Goal: Task Accomplishment & Management: Manage account settings

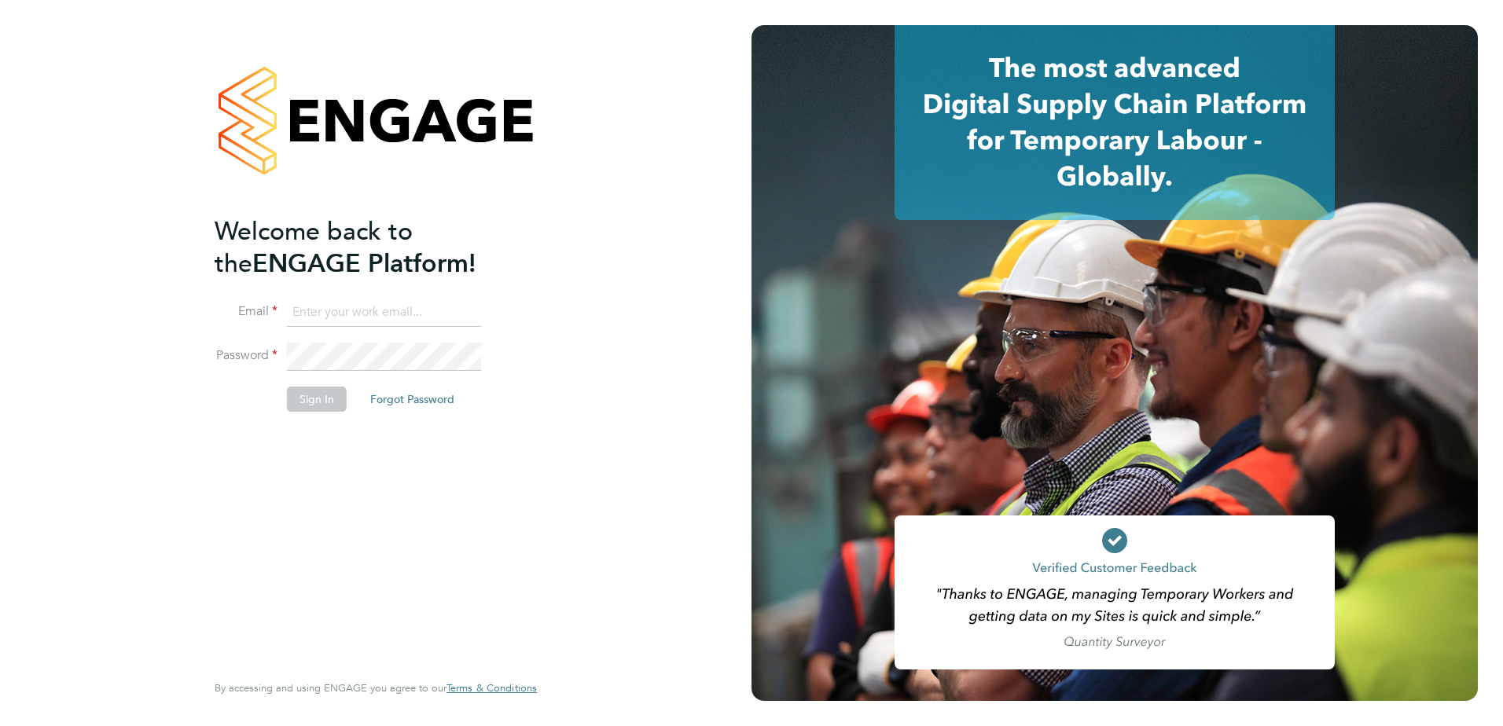
type input "Kyle.Vause@vistry.co.uk"
click at [434, 324] on input "Kyle.Vause@vistry.co.uk" at bounding box center [384, 313] width 194 height 28
click at [309, 402] on button "Sign In" at bounding box center [317, 399] width 60 height 25
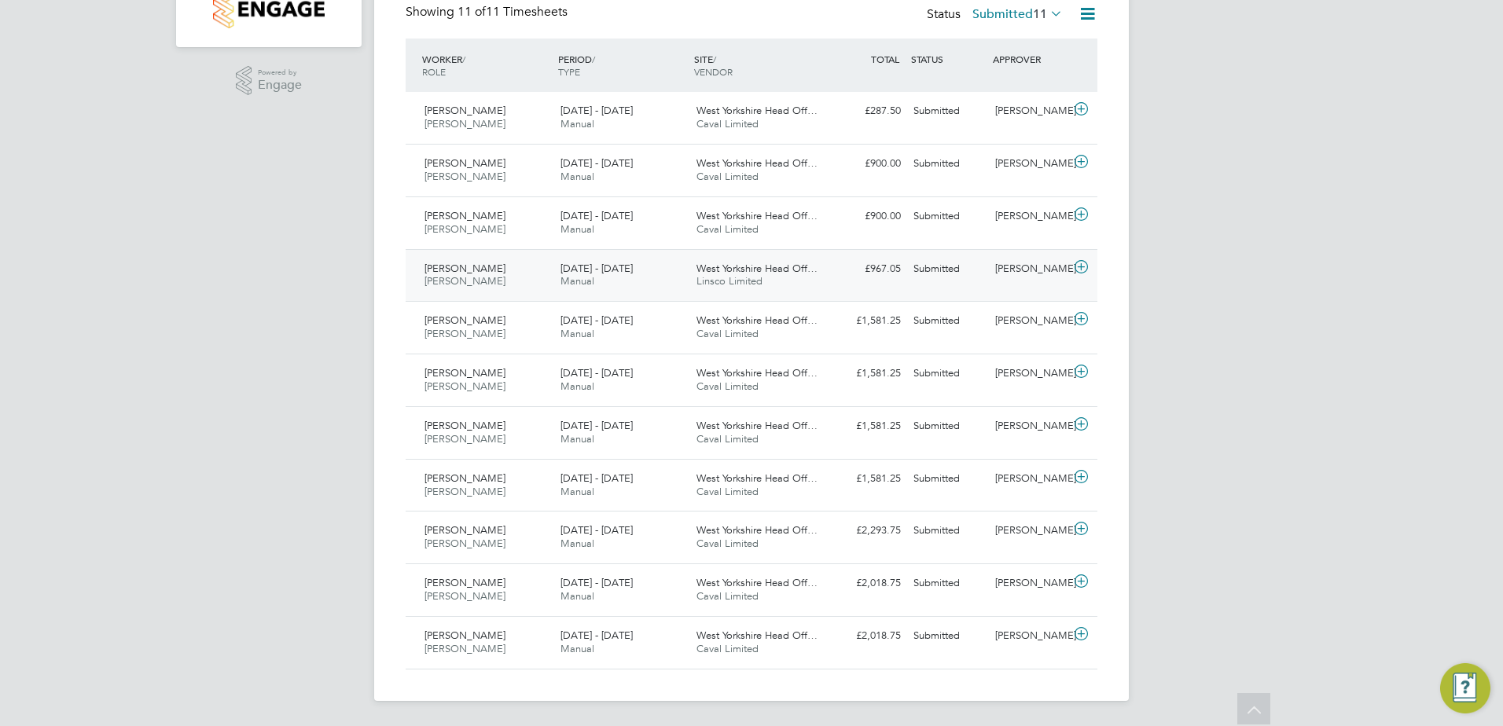
click at [524, 270] on div "James Hutchinson Joiner 25 - 31 Aug 2025" at bounding box center [486, 275] width 136 height 39
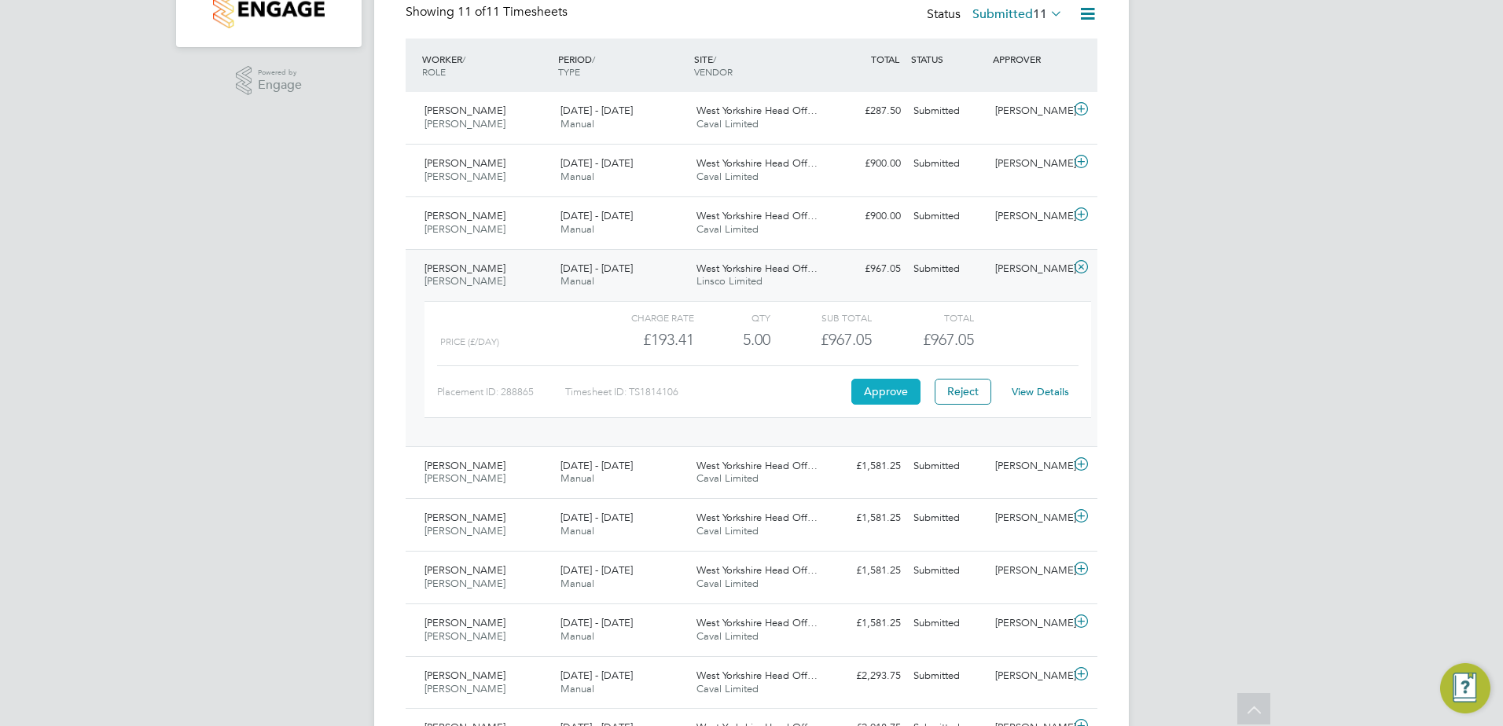
click at [888, 389] on button "Approve" at bounding box center [885, 391] width 69 height 25
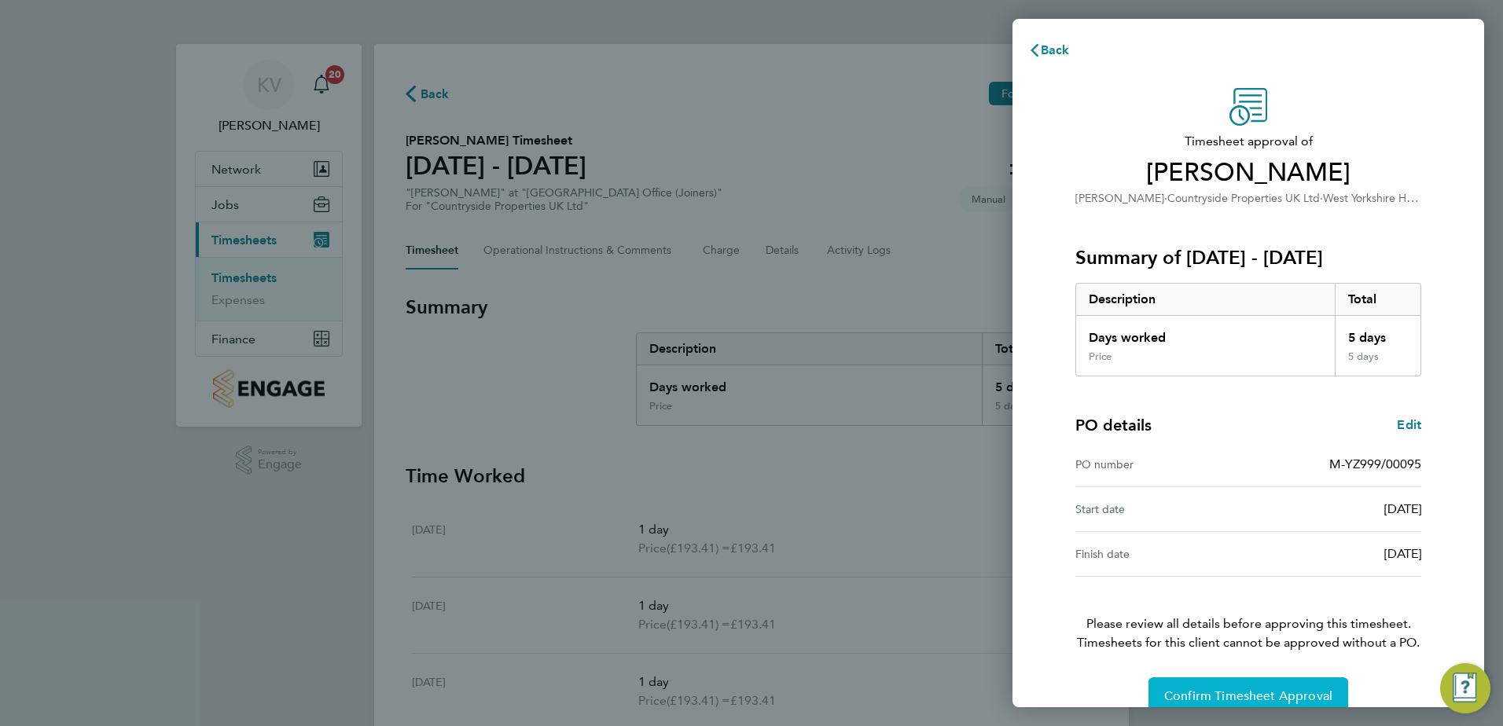
click at [1194, 694] on span "Confirm Timesheet Approval" at bounding box center [1248, 697] width 168 height 16
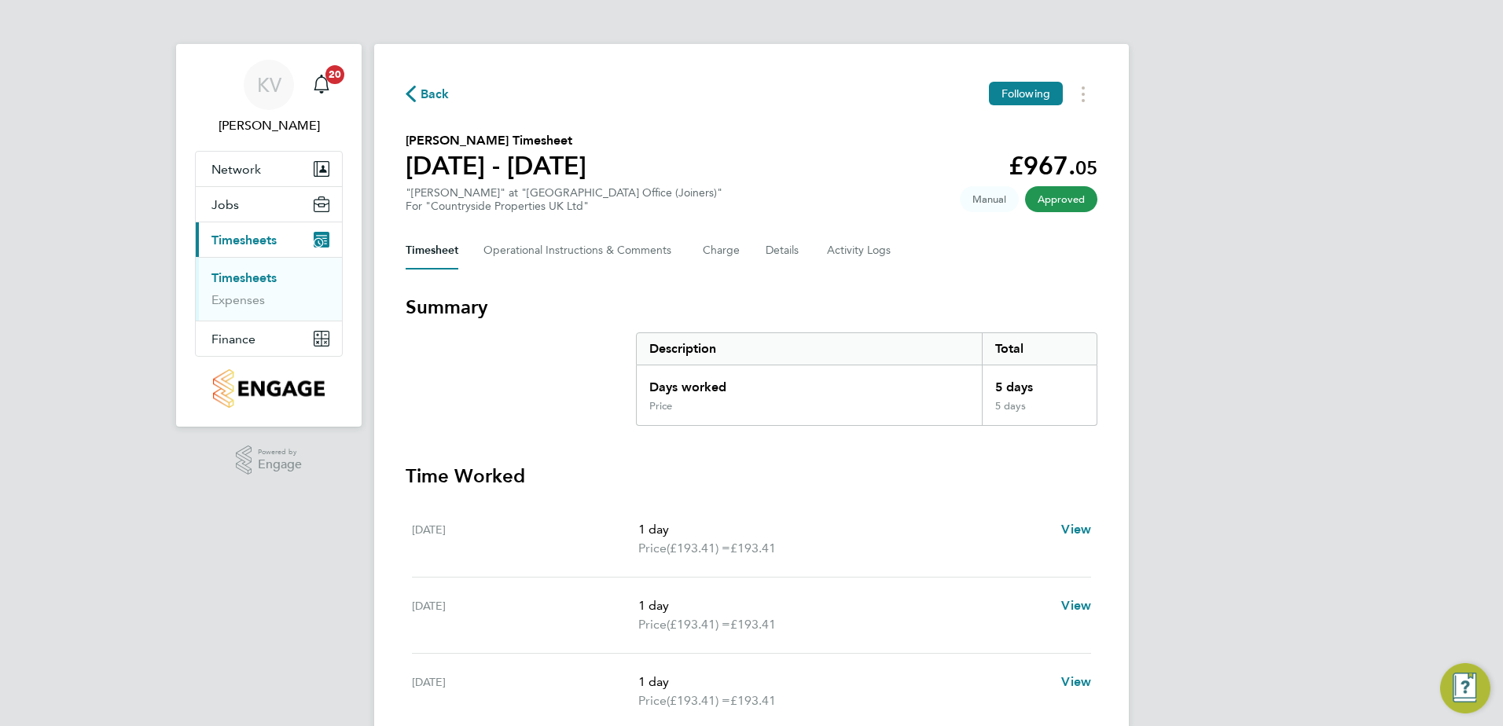
click at [416, 98] on span "Back" at bounding box center [428, 93] width 44 height 15
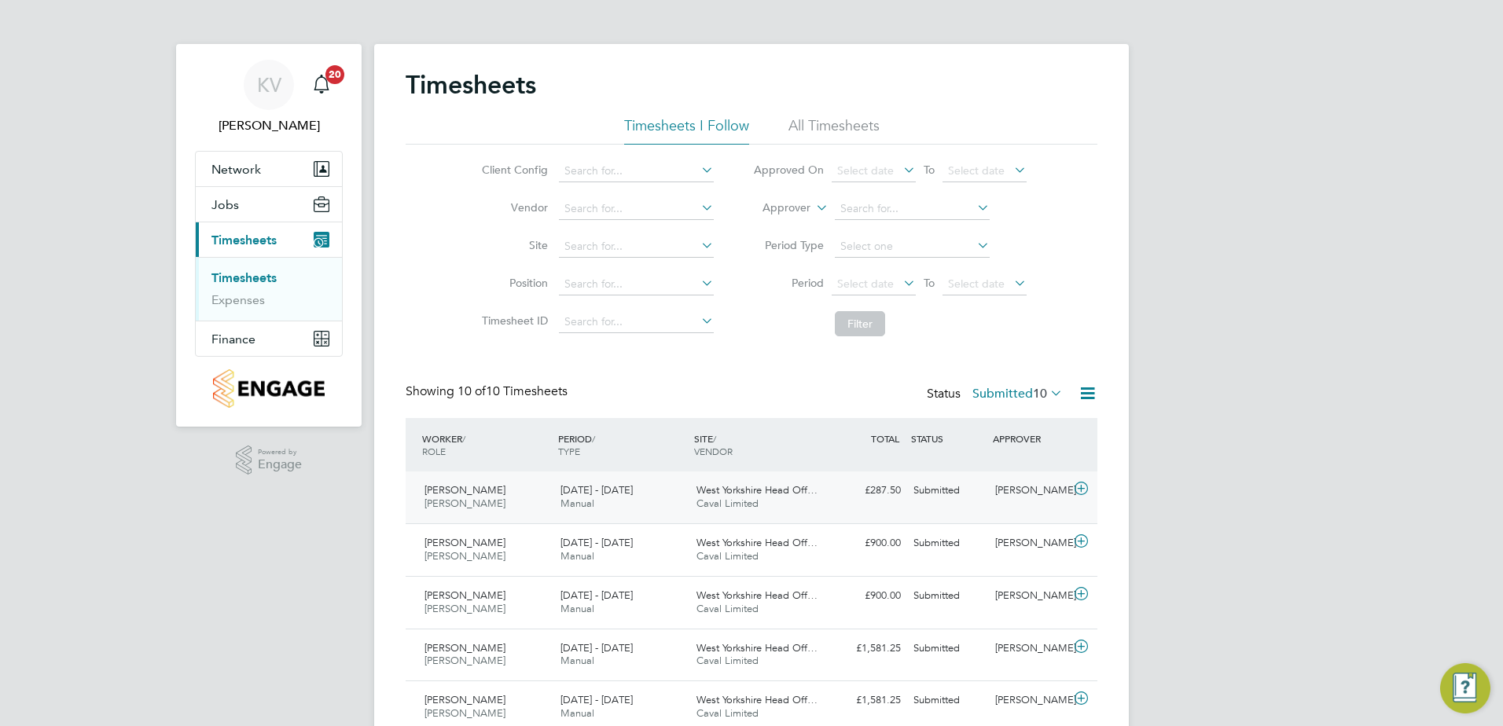
click at [510, 502] on div "Lee Wright Joiner 18 - 24 Aug 2025" at bounding box center [486, 497] width 136 height 39
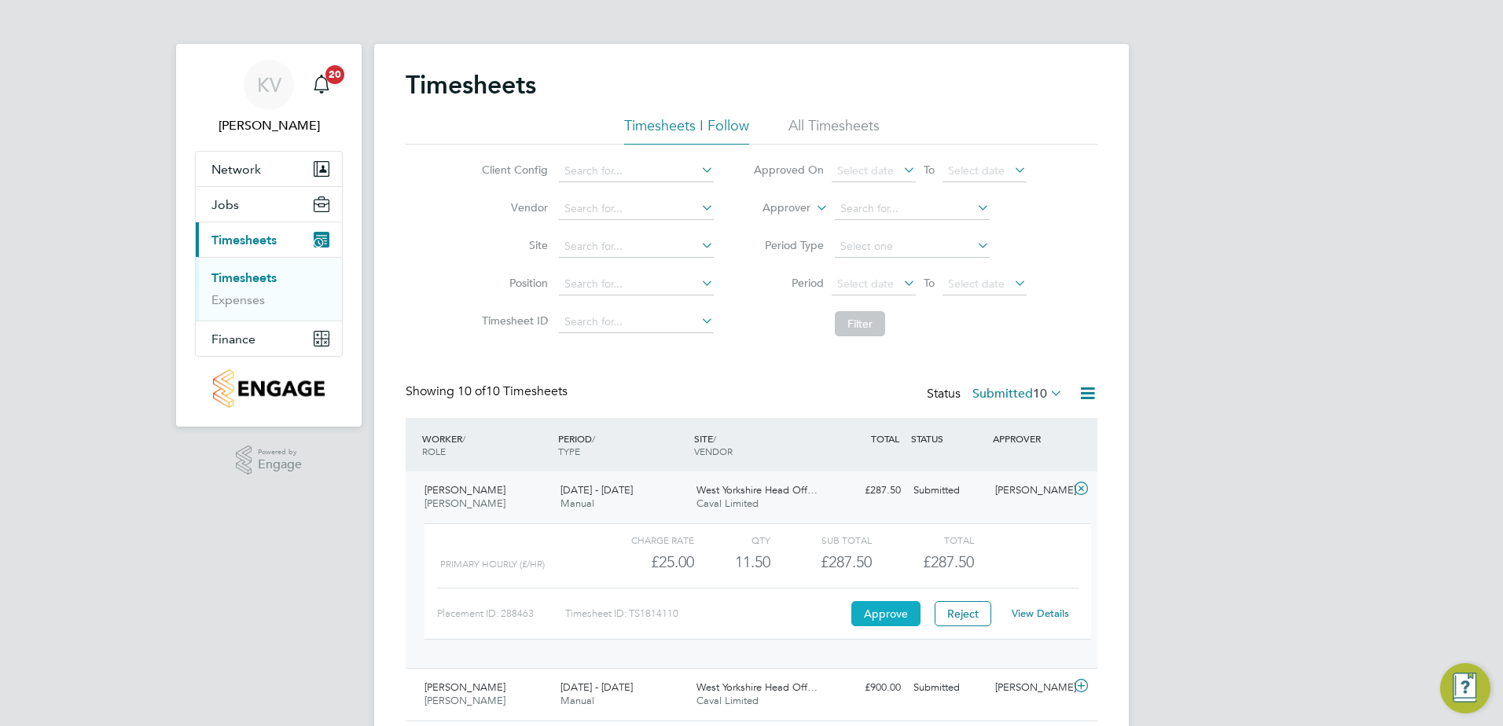
click at [879, 612] on button "Approve" at bounding box center [885, 613] width 69 height 25
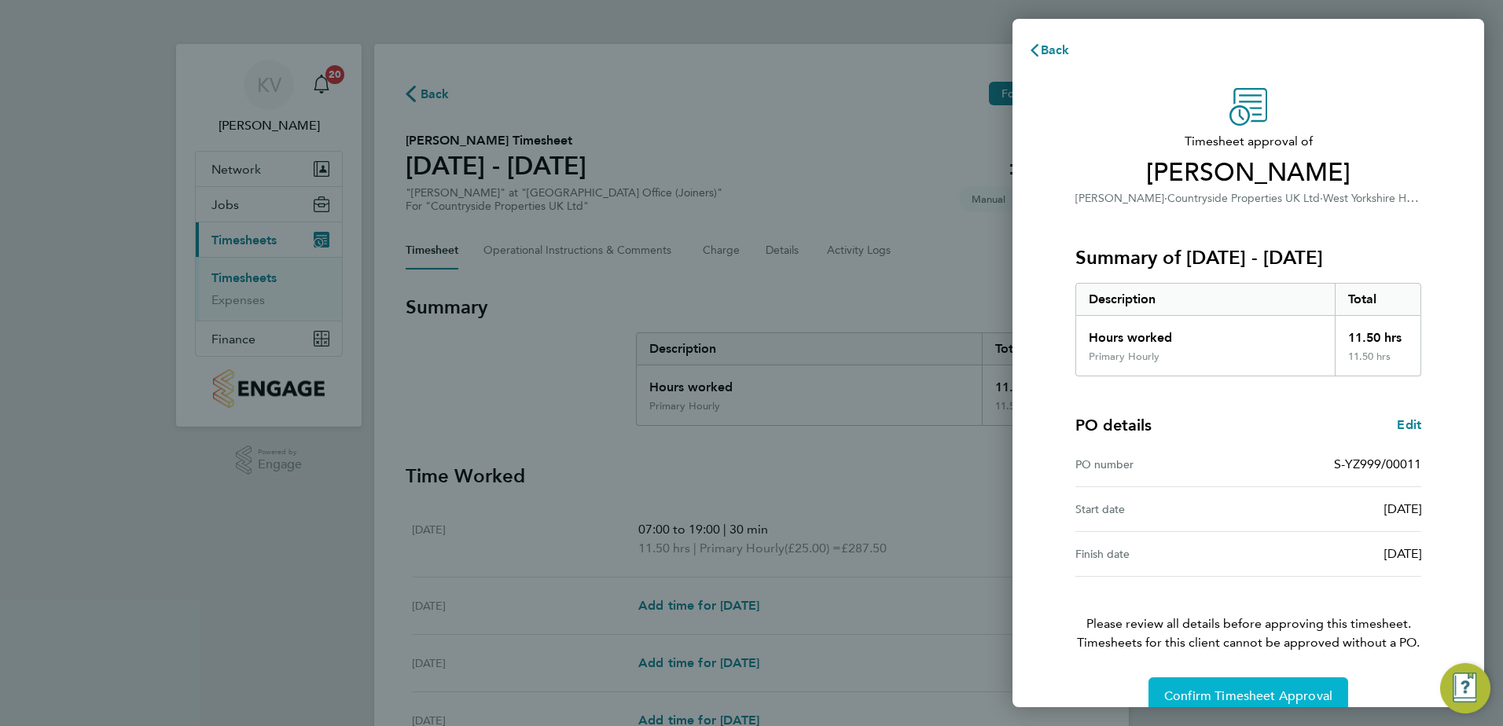
click at [1214, 696] on span "Confirm Timesheet Approval" at bounding box center [1248, 697] width 168 height 16
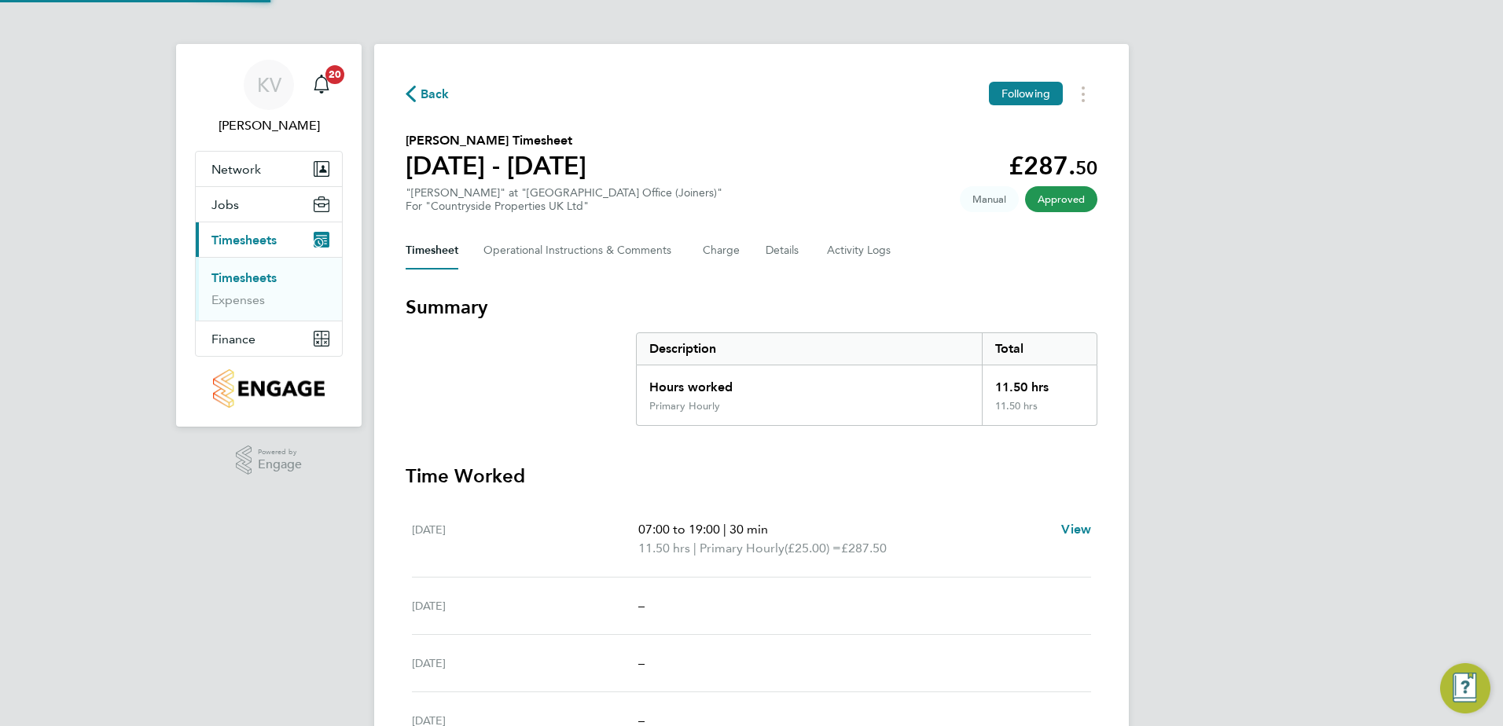
click at [434, 85] on span "Back" at bounding box center [435, 94] width 29 height 19
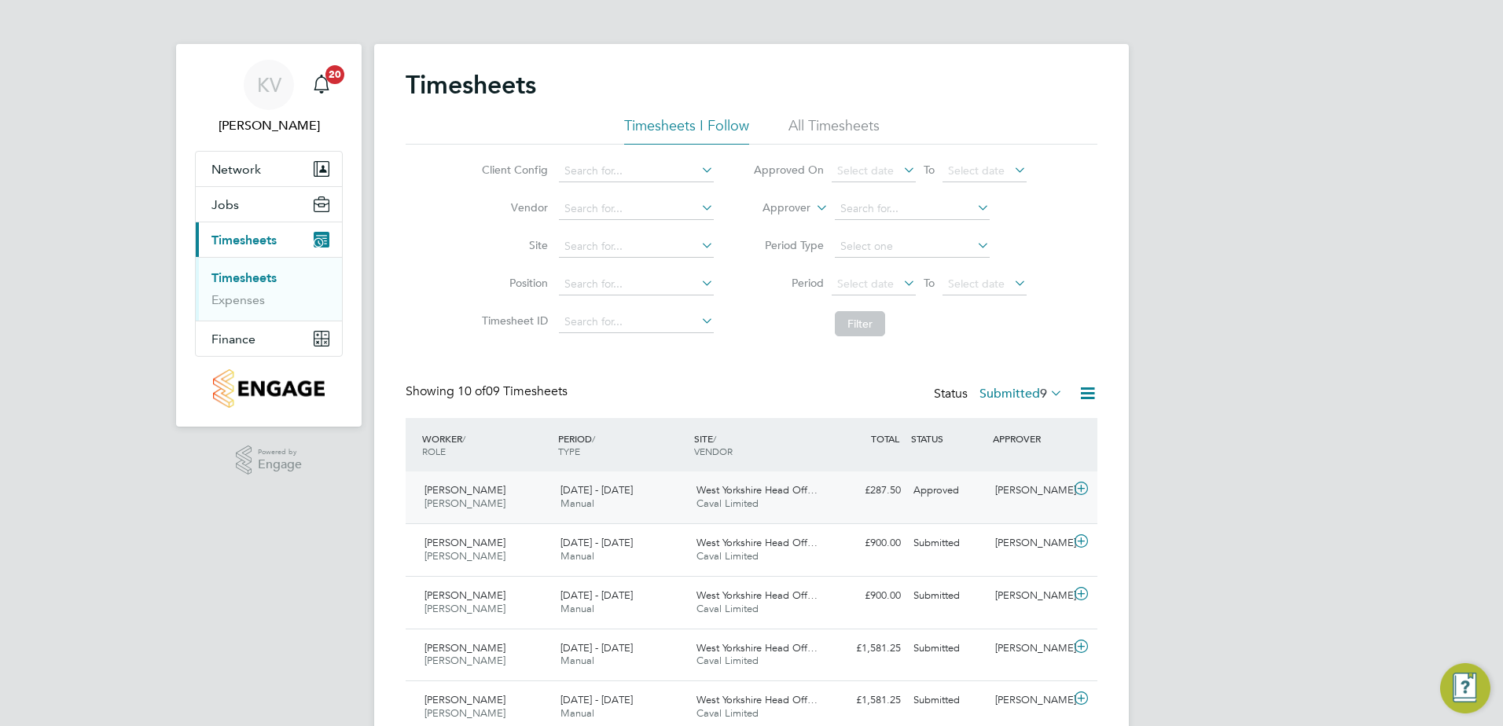
click at [531, 483] on div "Lee Wright Joiner 18 - 24 Aug 2025" at bounding box center [486, 497] width 136 height 39
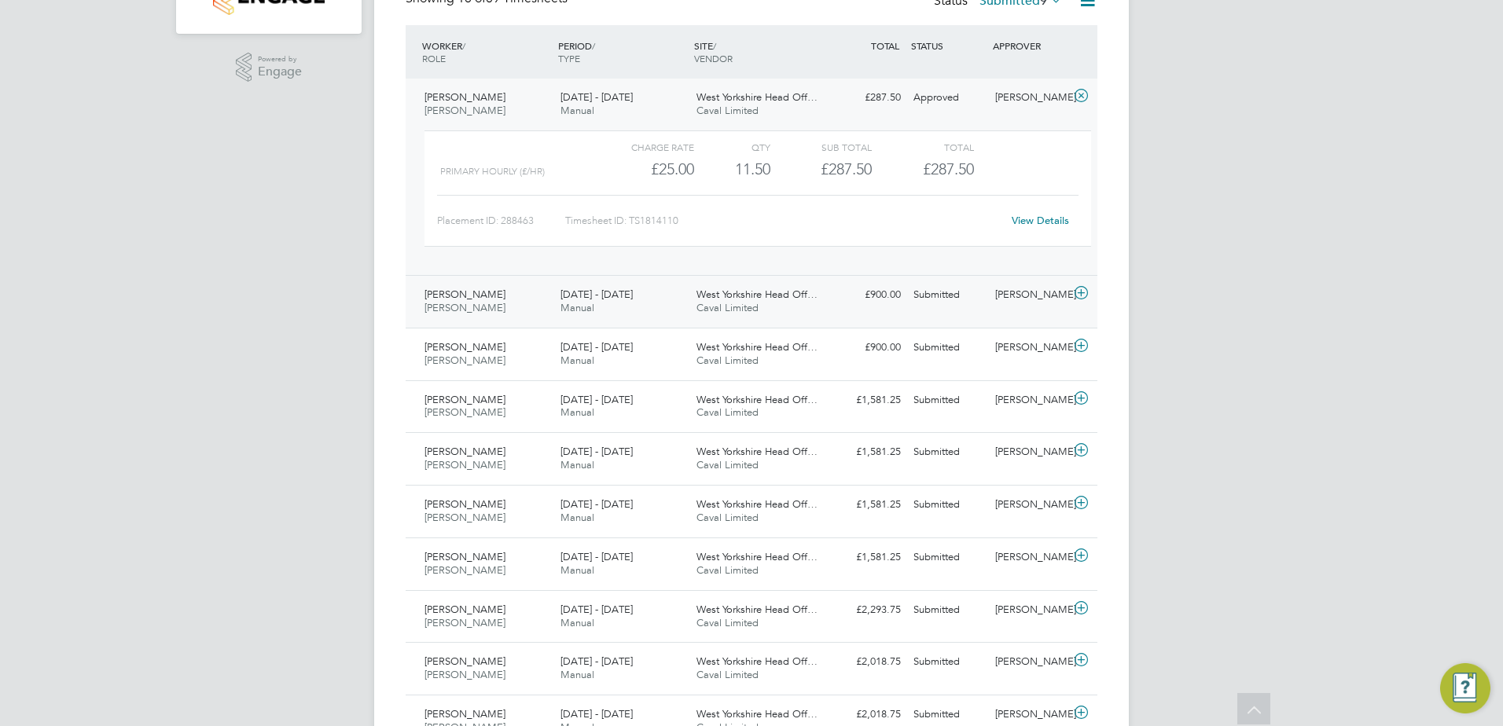
click at [488, 312] on div "Joseph Stead Joiner 25 - 31 Aug 2025" at bounding box center [486, 301] width 136 height 39
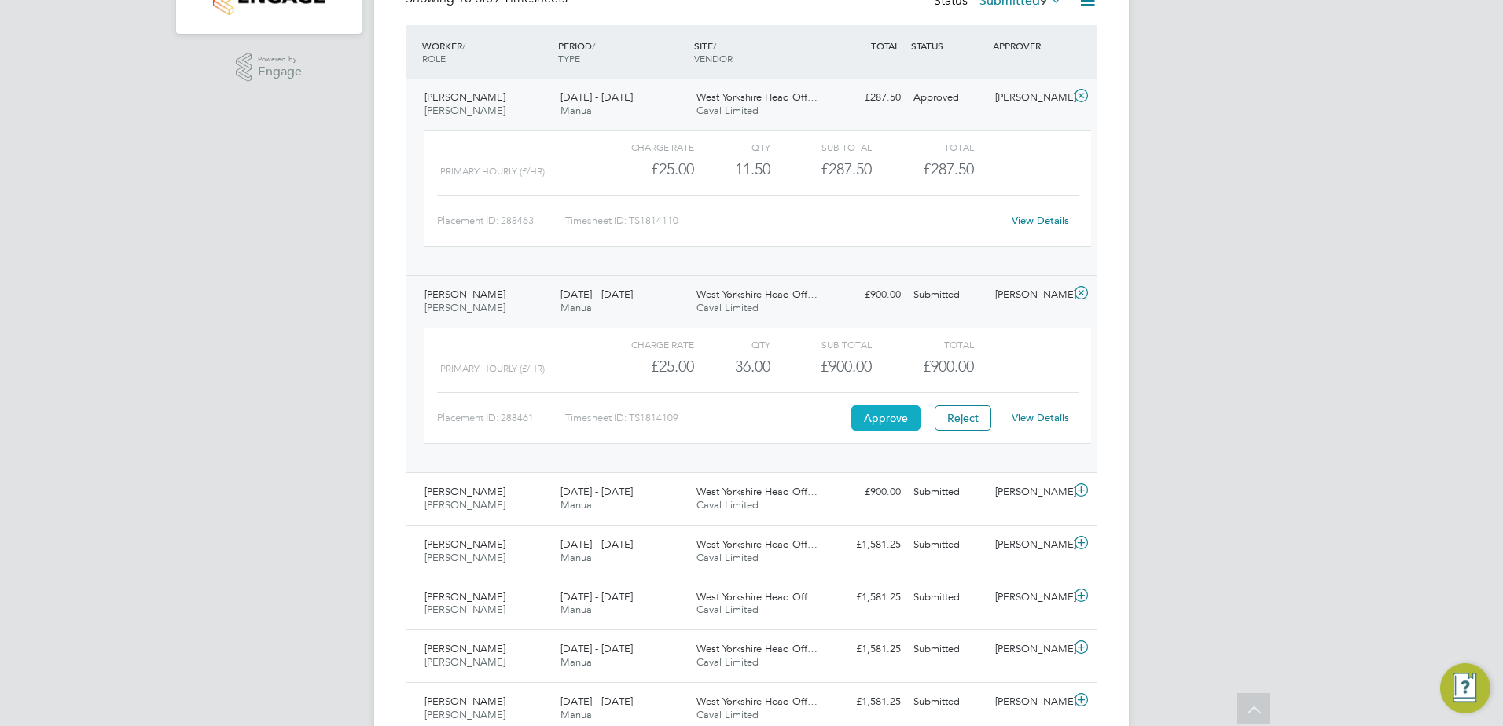
click at [865, 416] on button "Approve" at bounding box center [885, 418] width 69 height 25
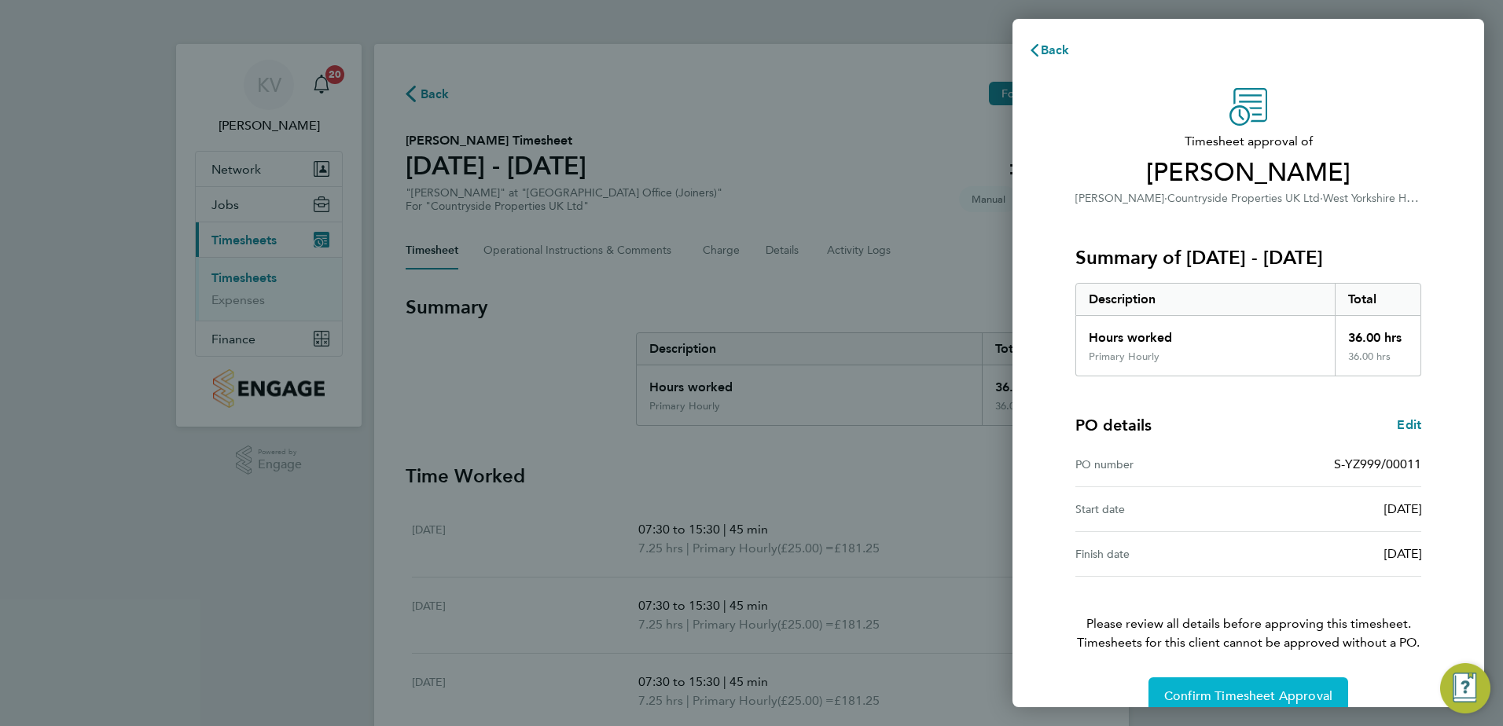
click at [1182, 696] on span "Confirm Timesheet Approval" at bounding box center [1248, 697] width 168 height 16
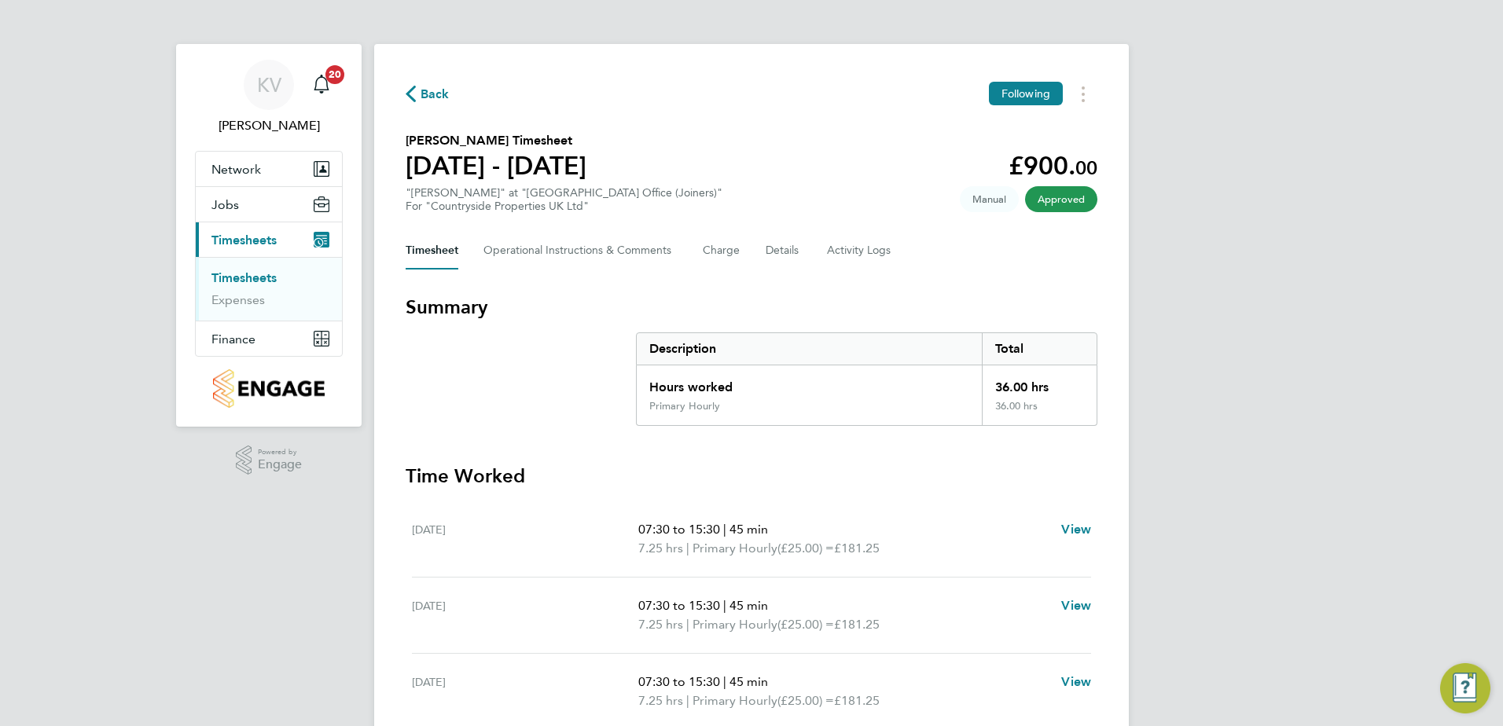
click at [432, 94] on span "Back" at bounding box center [435, 94] width 29 height 19
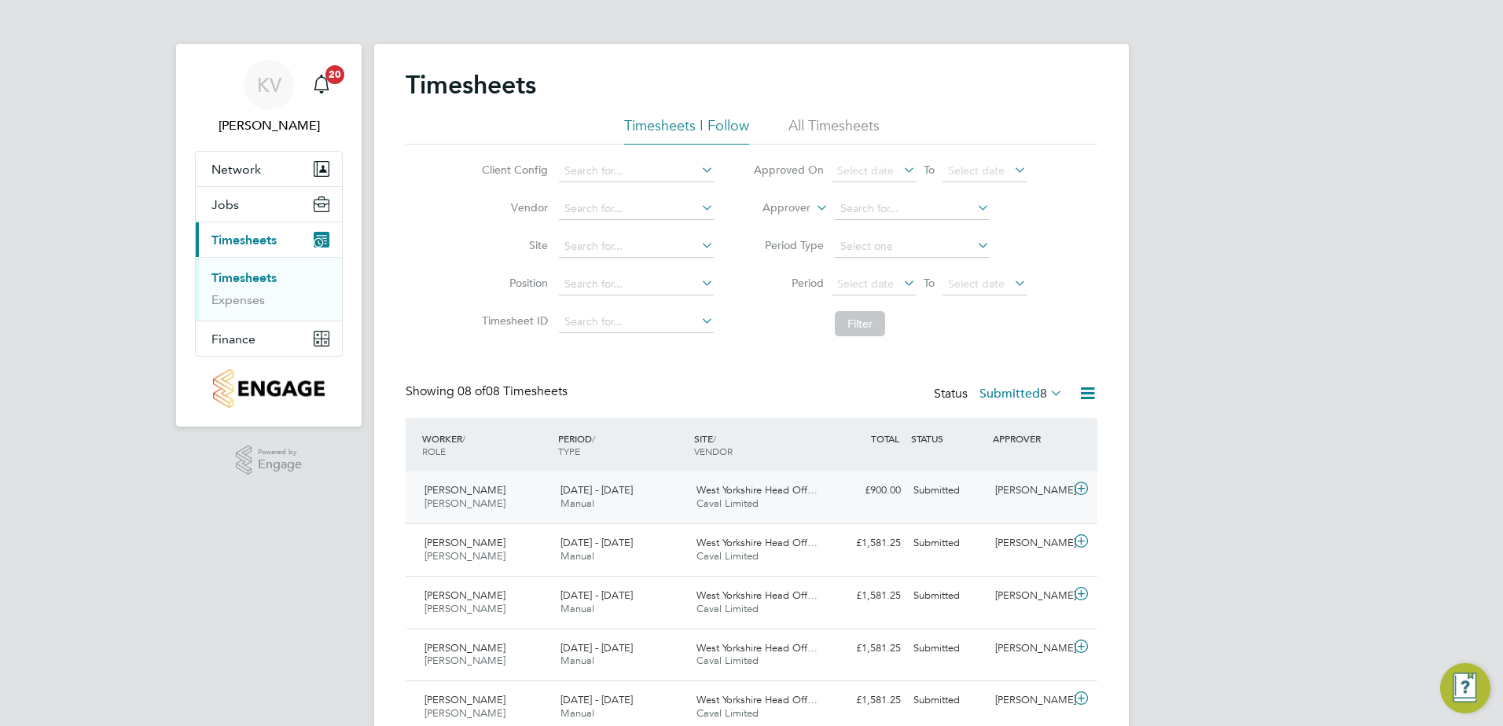
click at [496, 496] on div "Joseph Stead Joiner 18 - 24 Aug 2025" at bounding box center [486, 497] width 136 height 39
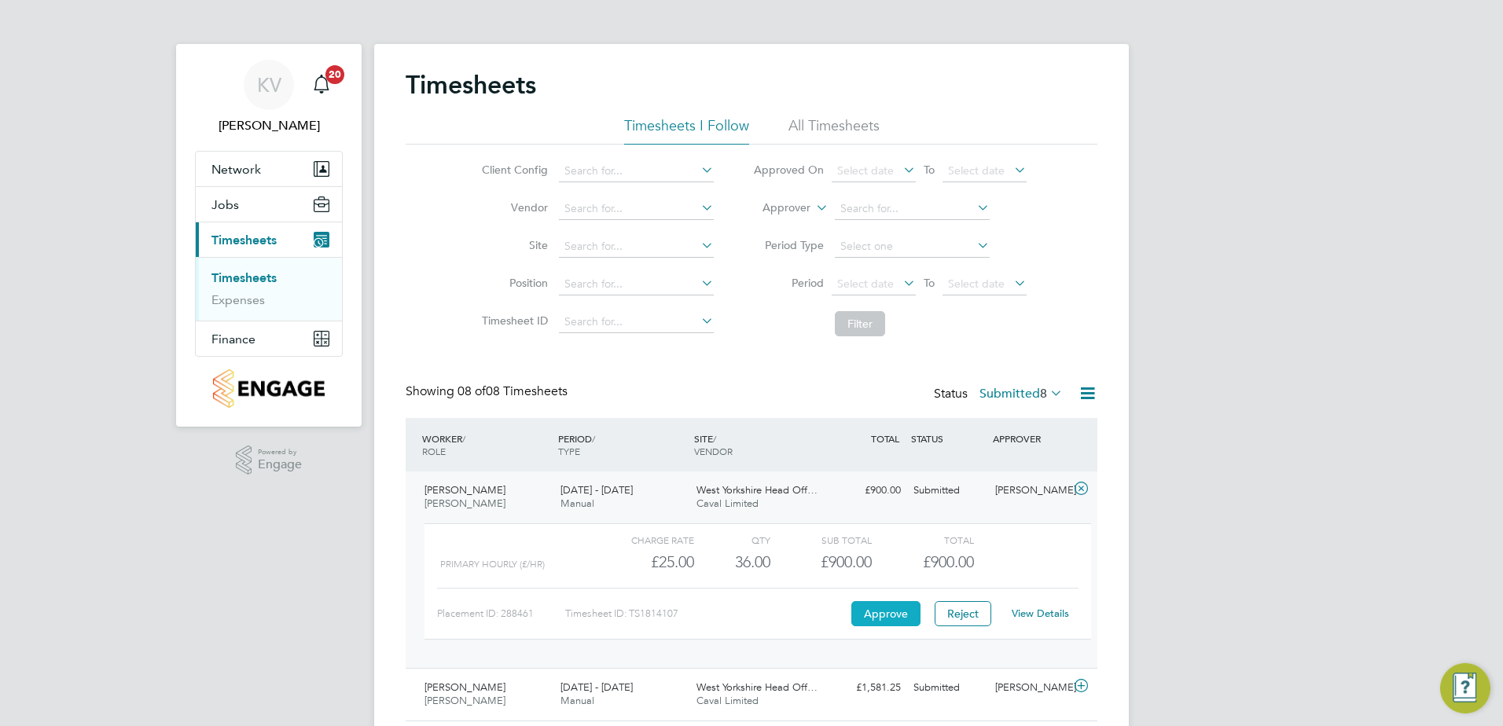
click at [882, 619] on button "Approve" at bounding box center [885, 613] width 69 height 25
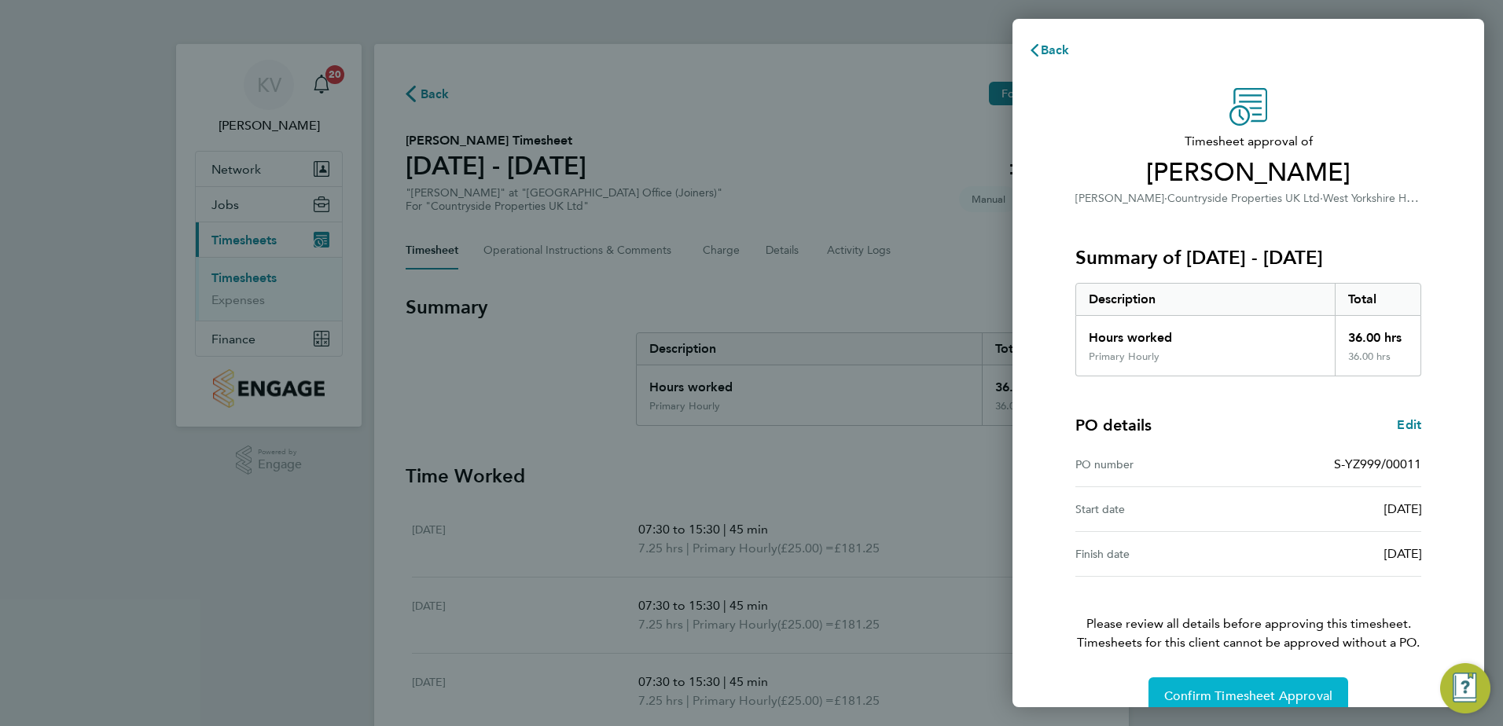
click at [1197, 690] on button "Confirm Timesheet Approval" at bounding box center [1248, 697] width 200 height 38
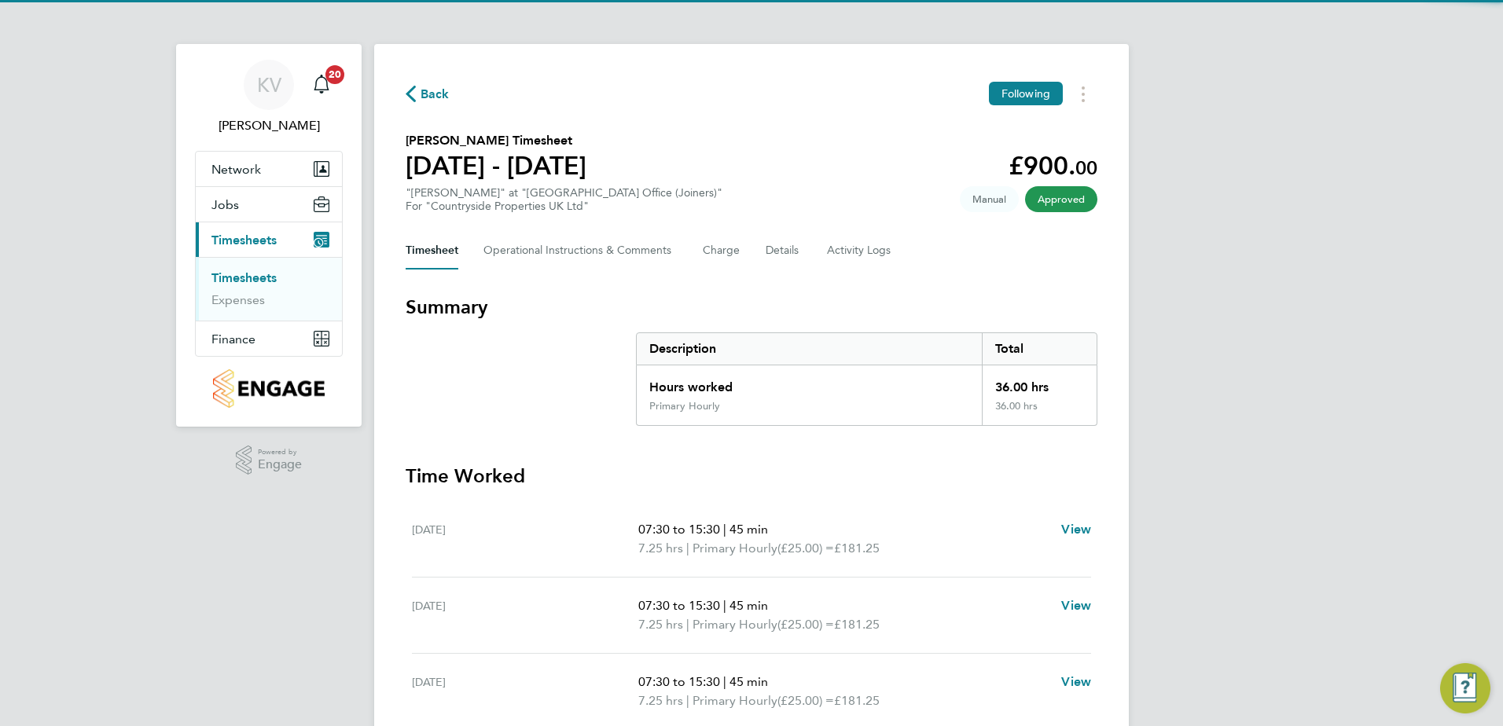
click at [415, 97] on icon "button" at bounding box center [411, 94] width 10 height 17
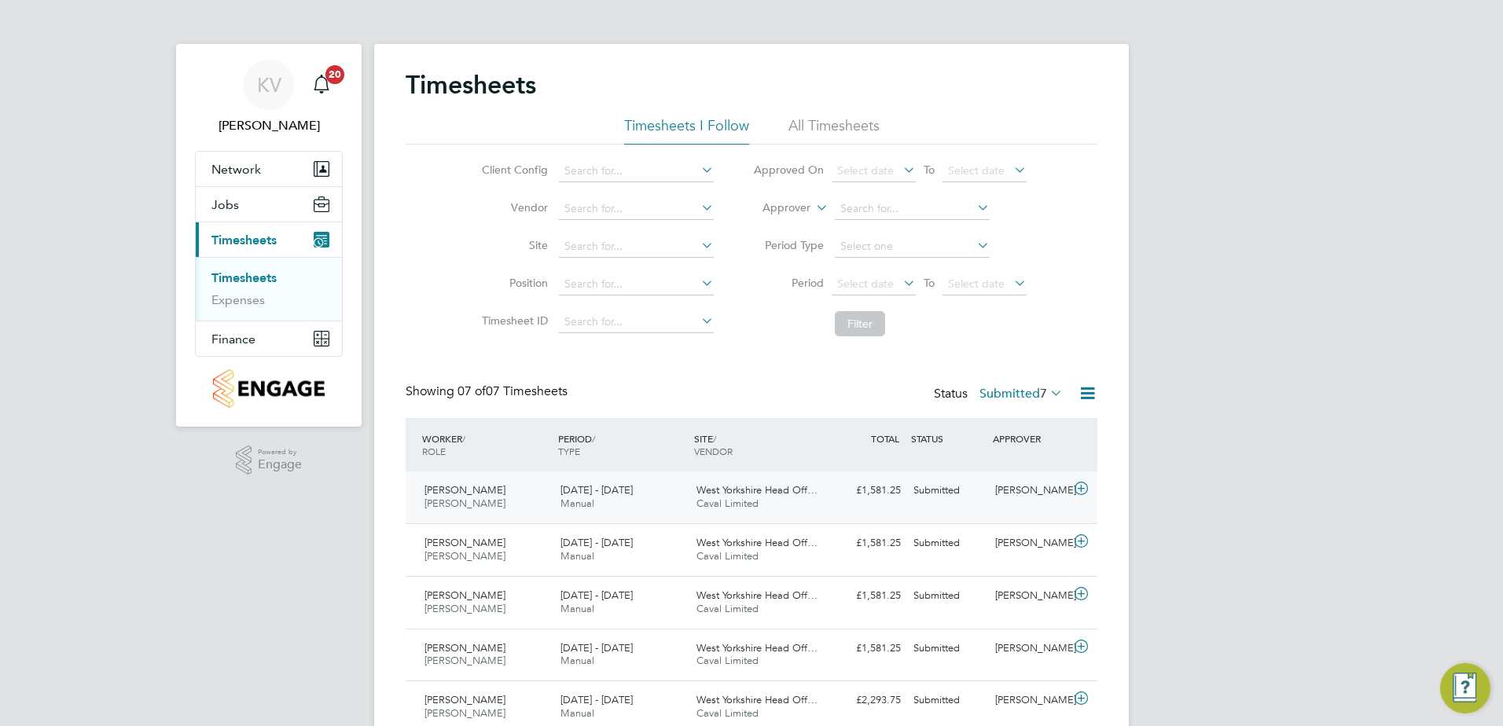
click at [519, 510] on div "John Murphy Joiner 25 - 31 Aug 2025" at bounding box center [486, 497] width 136 height 39
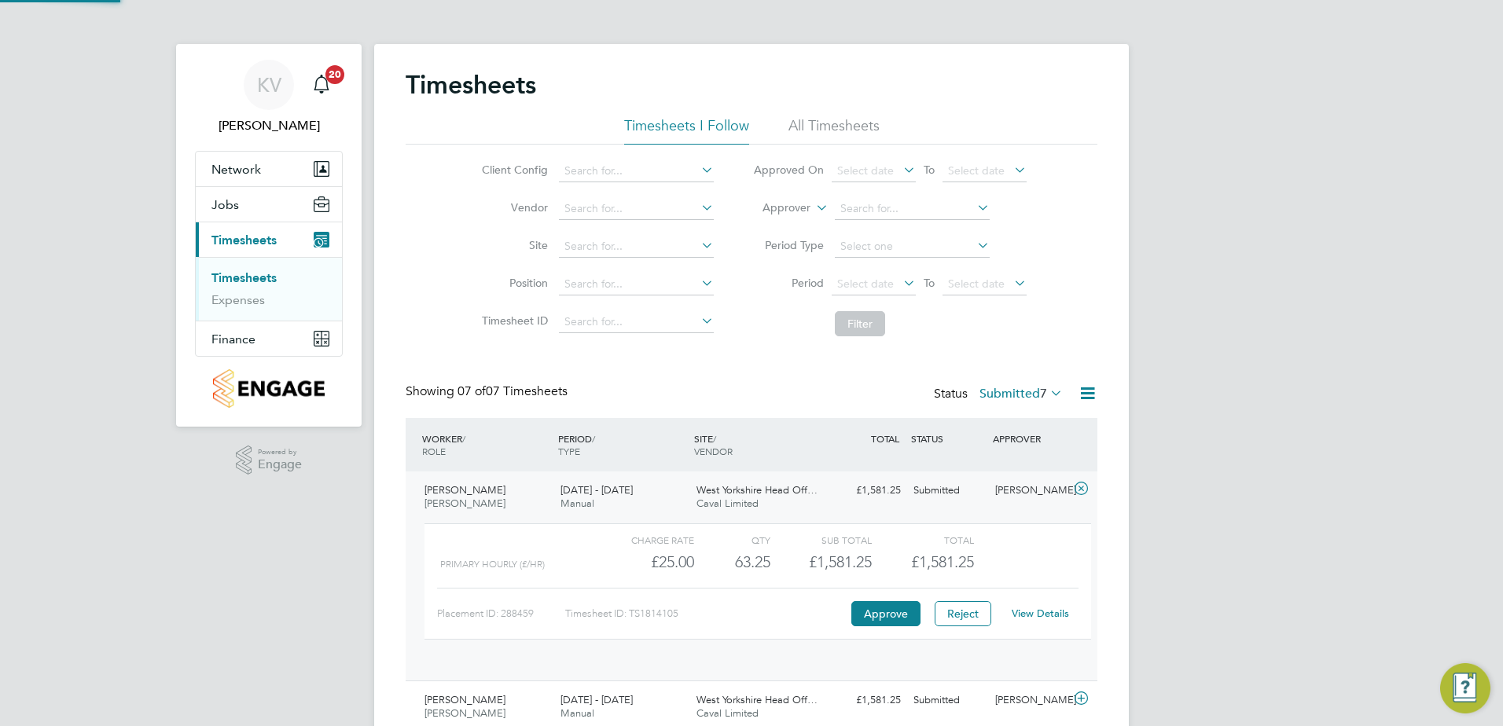
scroll to position [8, 8]
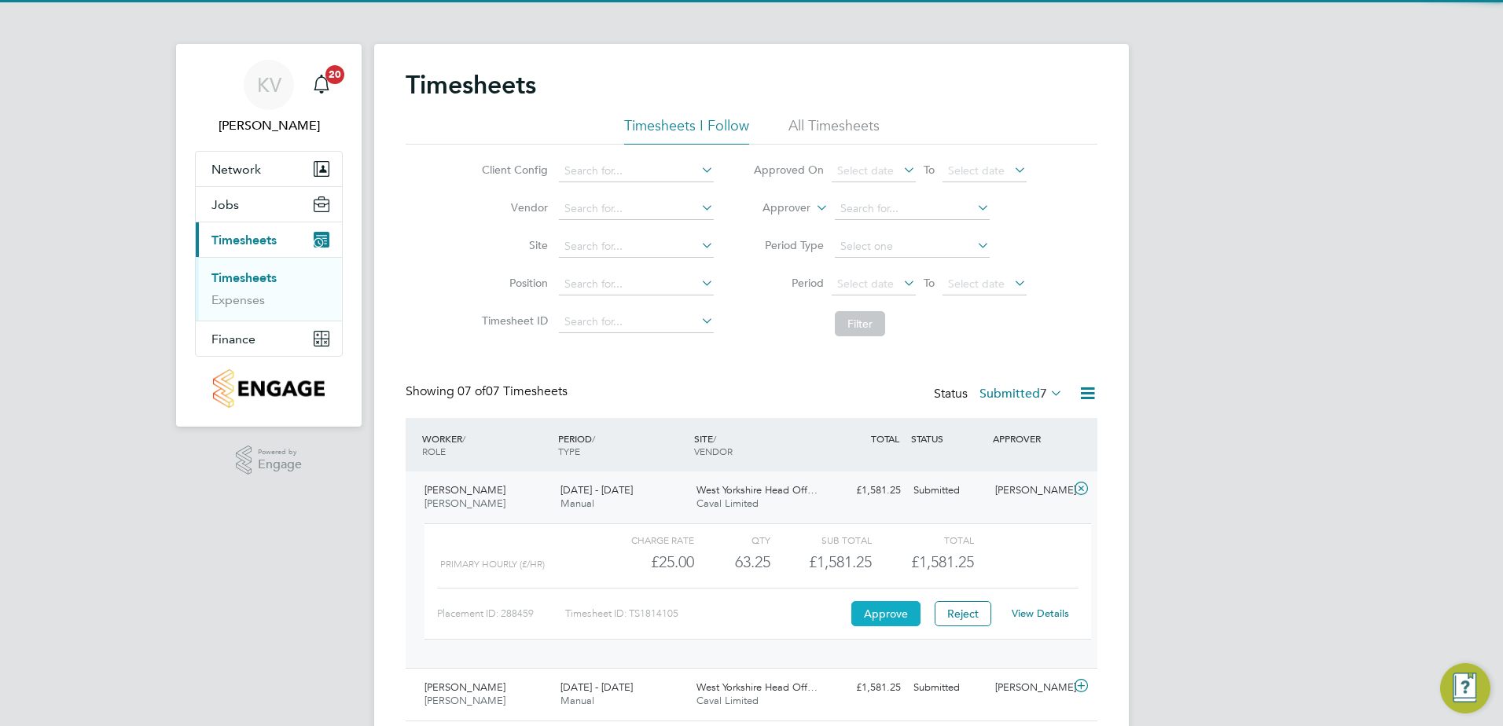
click at [887, 619] on button "Approve" at bounding box center [885, 613] width 69 height 25
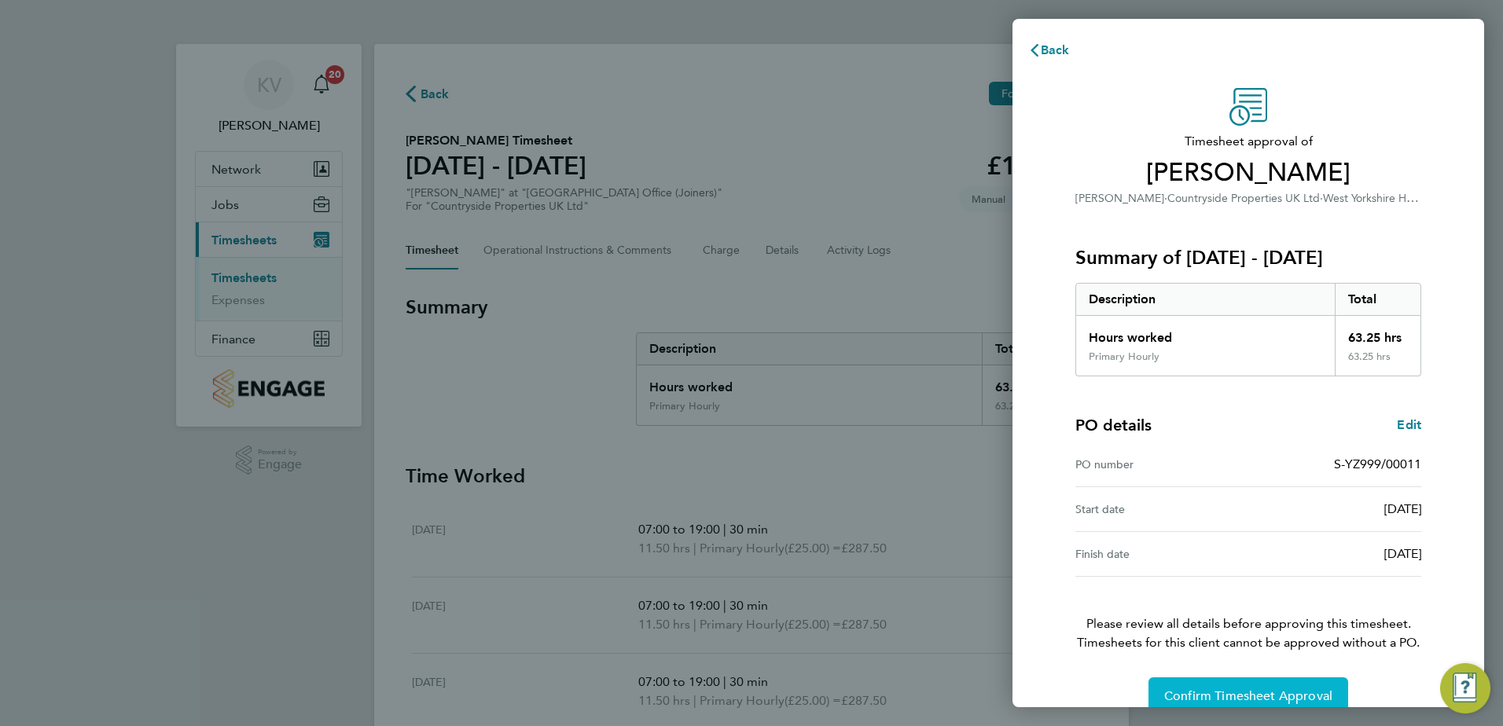
click at [1193, 702] on span "Confirm Timesheet Approval" at bounding box center [1248, 697] width 168 height 16
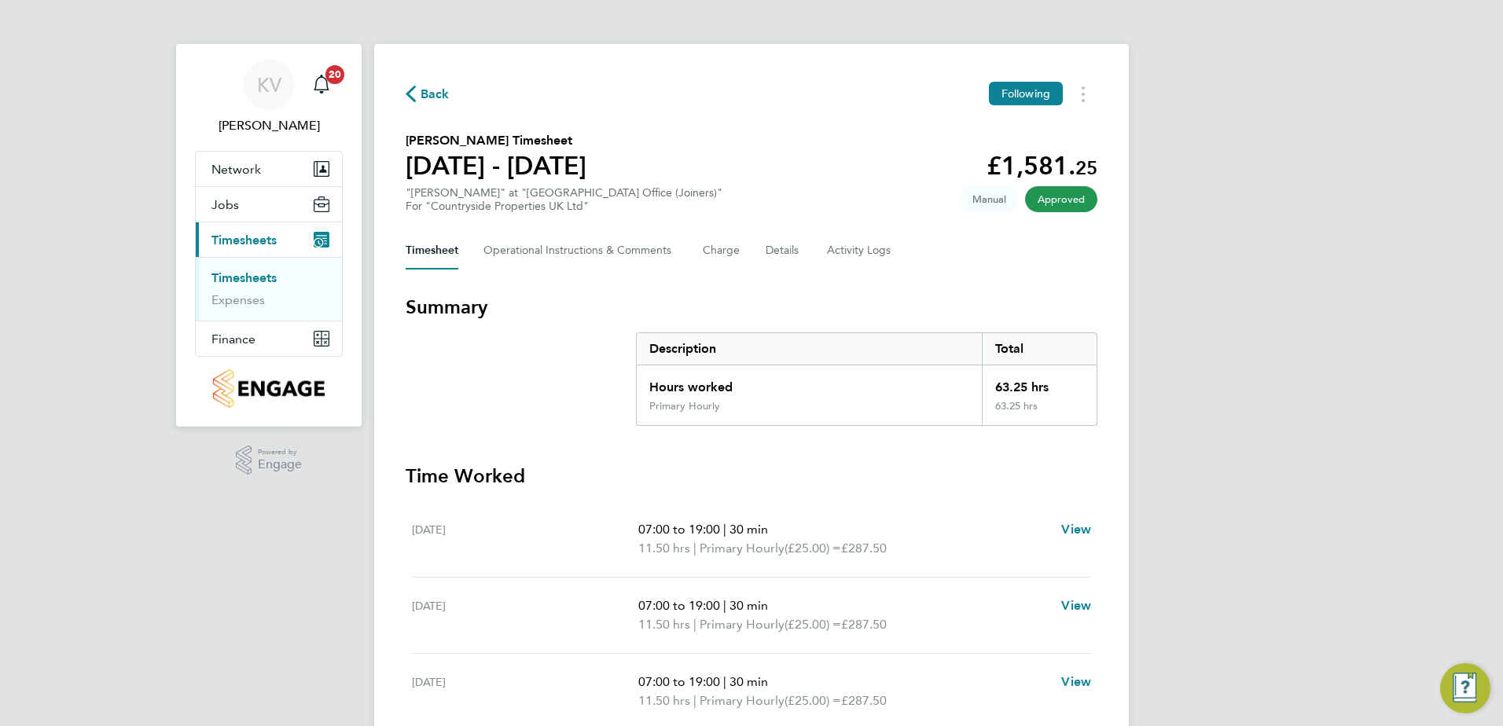
click at [442, 97] on span "Back" at bounding box center [435, 94] width 29 height 19
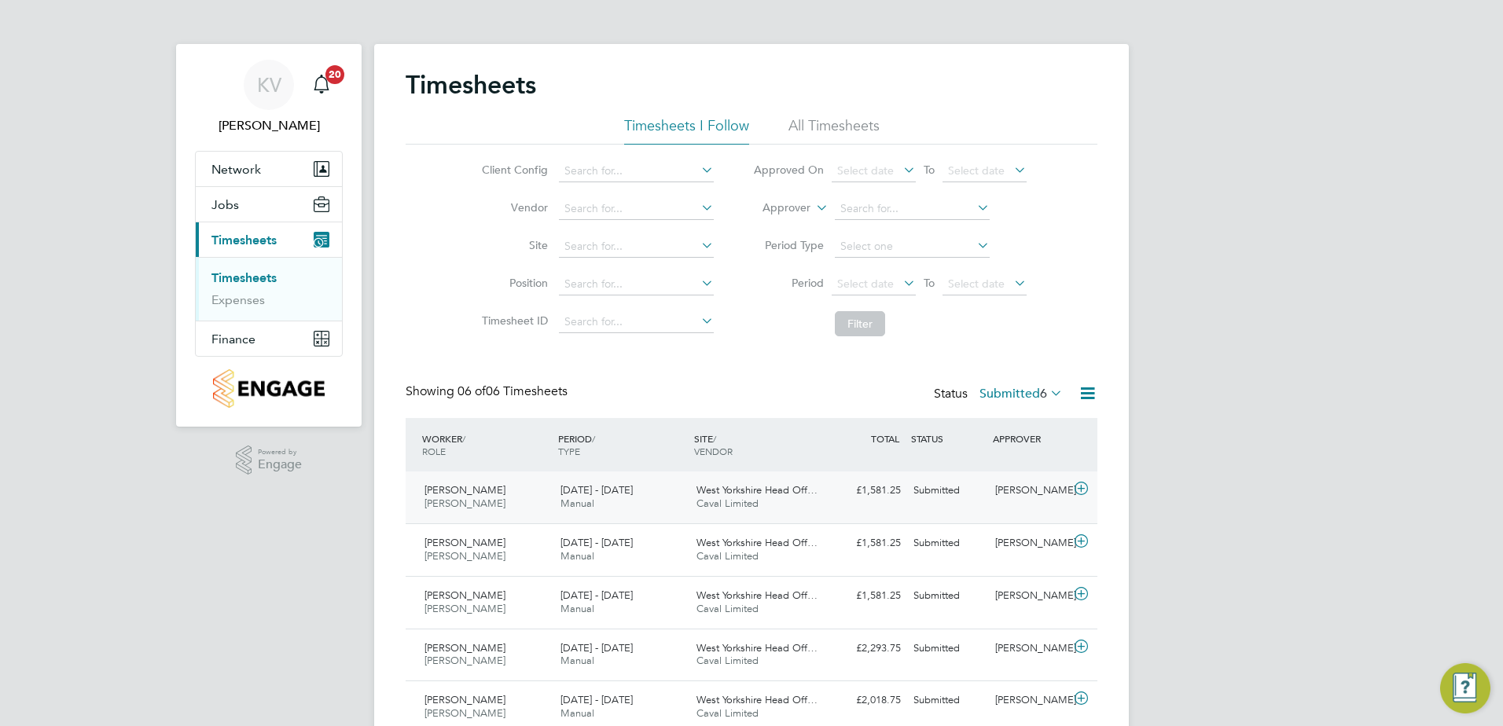
click at [531, 475] on div "John Murphy Joiner 18 - 24 Aug 2025 18 - 24 Aug 2025 Manual West Yorkshire Head…" at bounding box center [752, 498] width 692 height 52
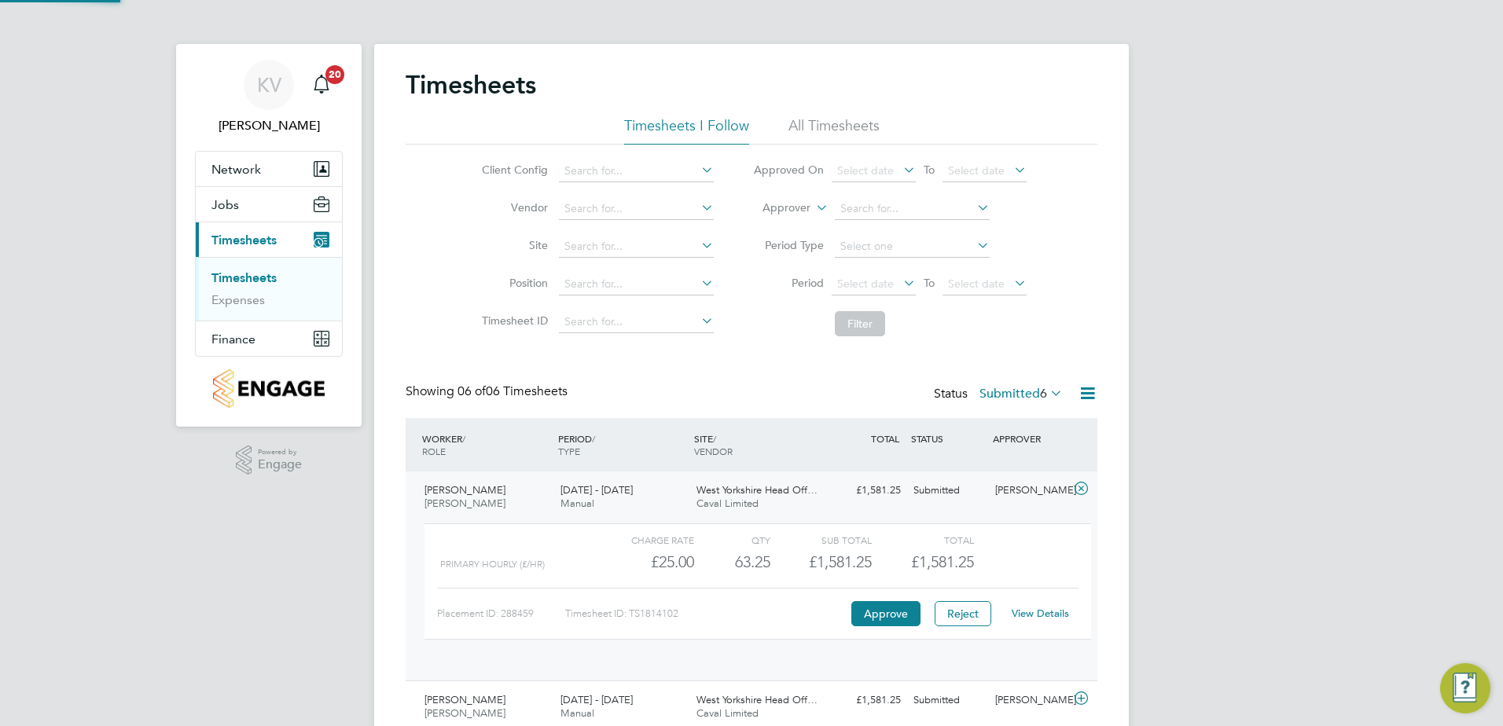
scroll to position [27, 153]
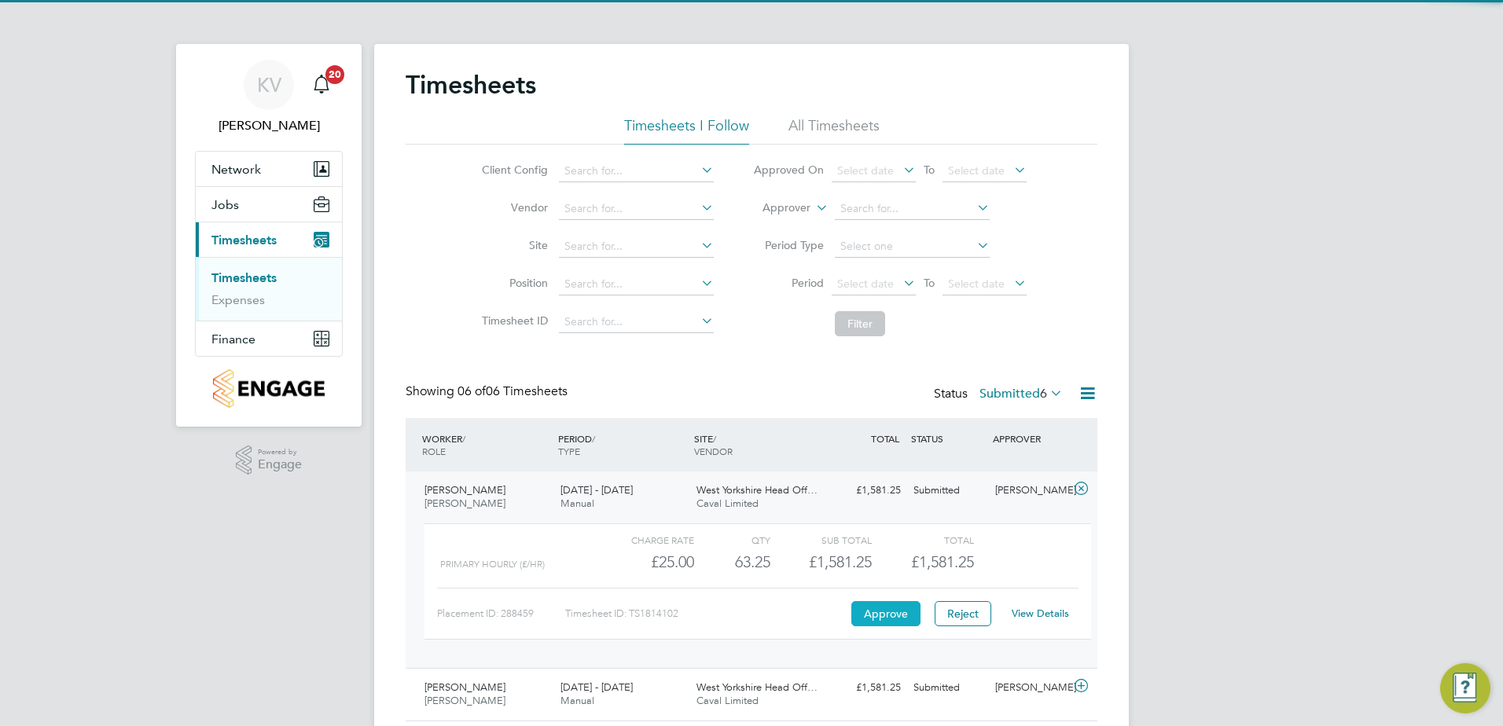
click at [880, 619] on button "Approve" at bounding box center [885, 613] width 69 height 25
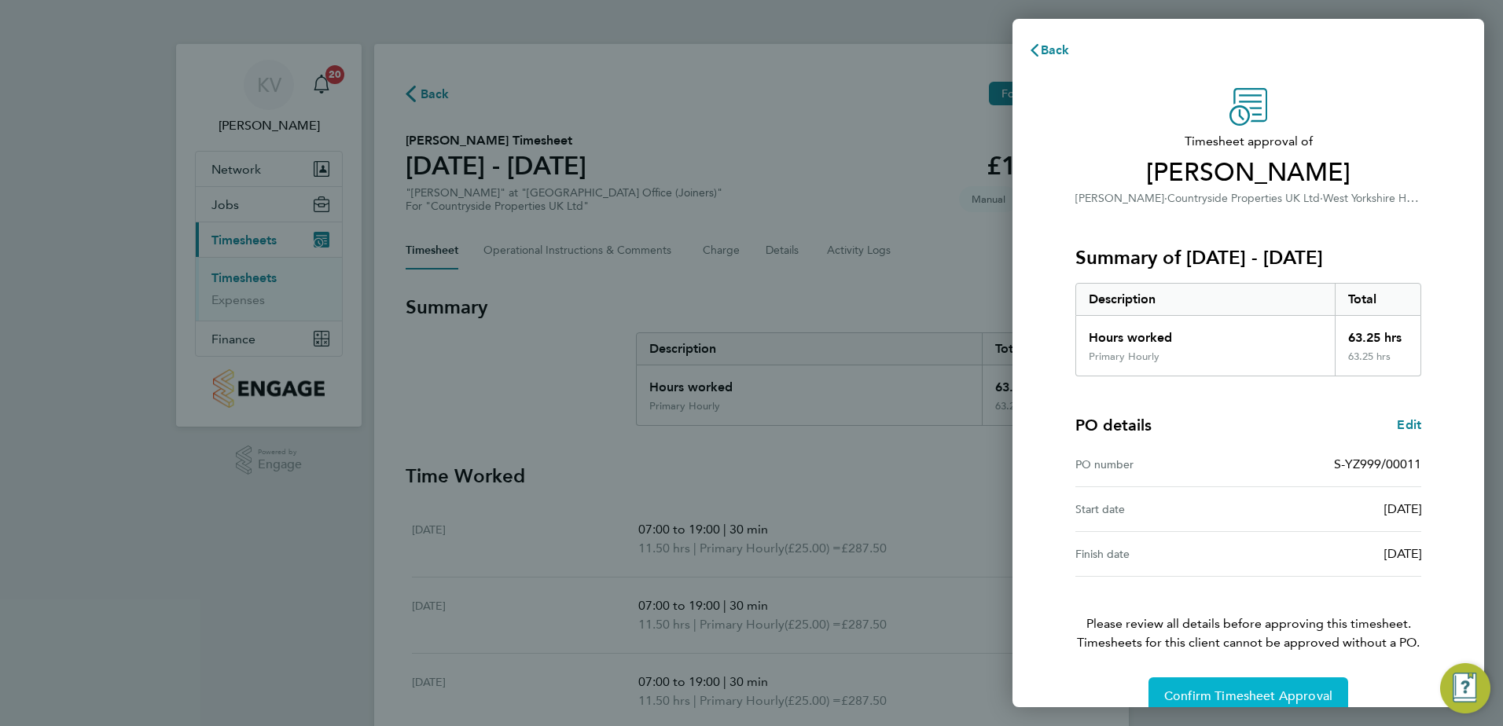
click at [1211, 684] on button "Confirm Timesheet Approval" at bounding box center [1248, 697] width 200 height 38
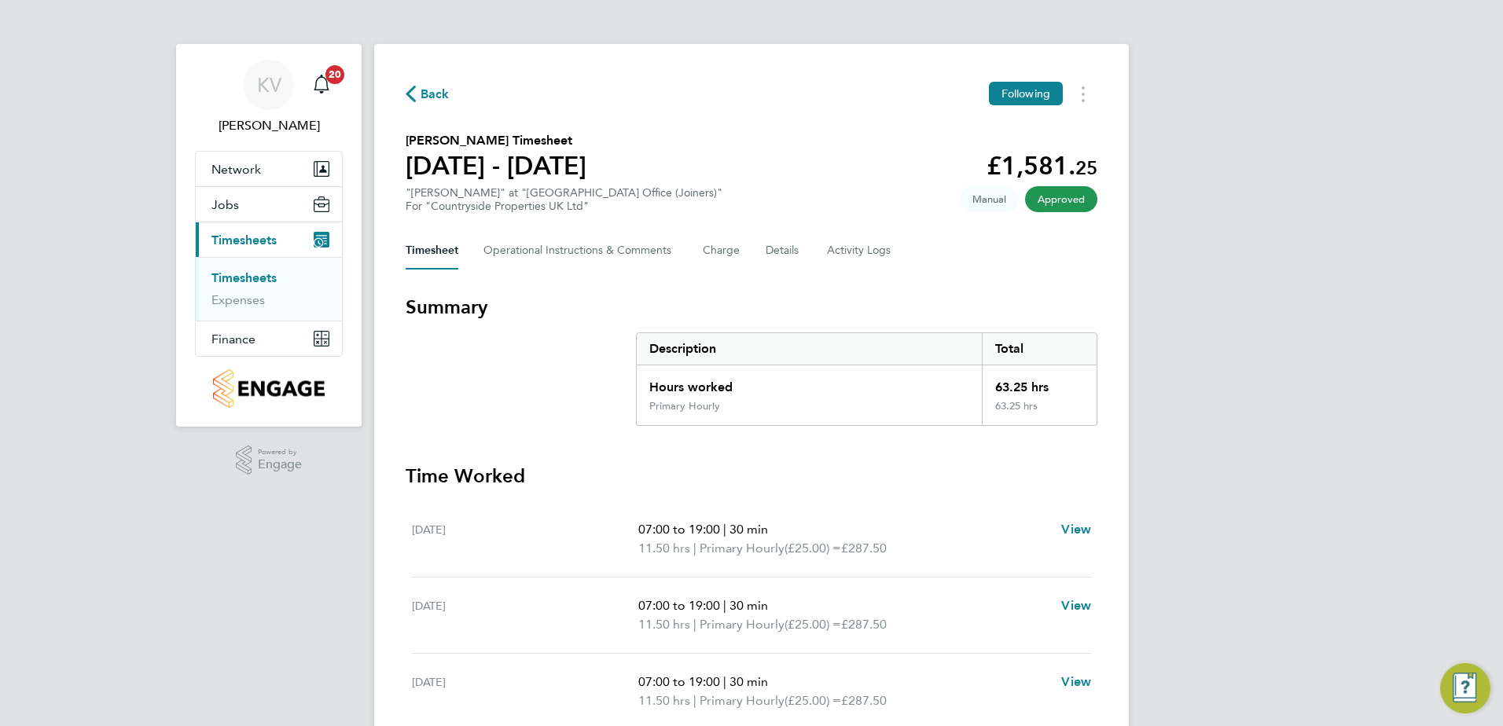
click at [440, 92] on span "Back" at bounding box center [435, 94] width 29 height 19
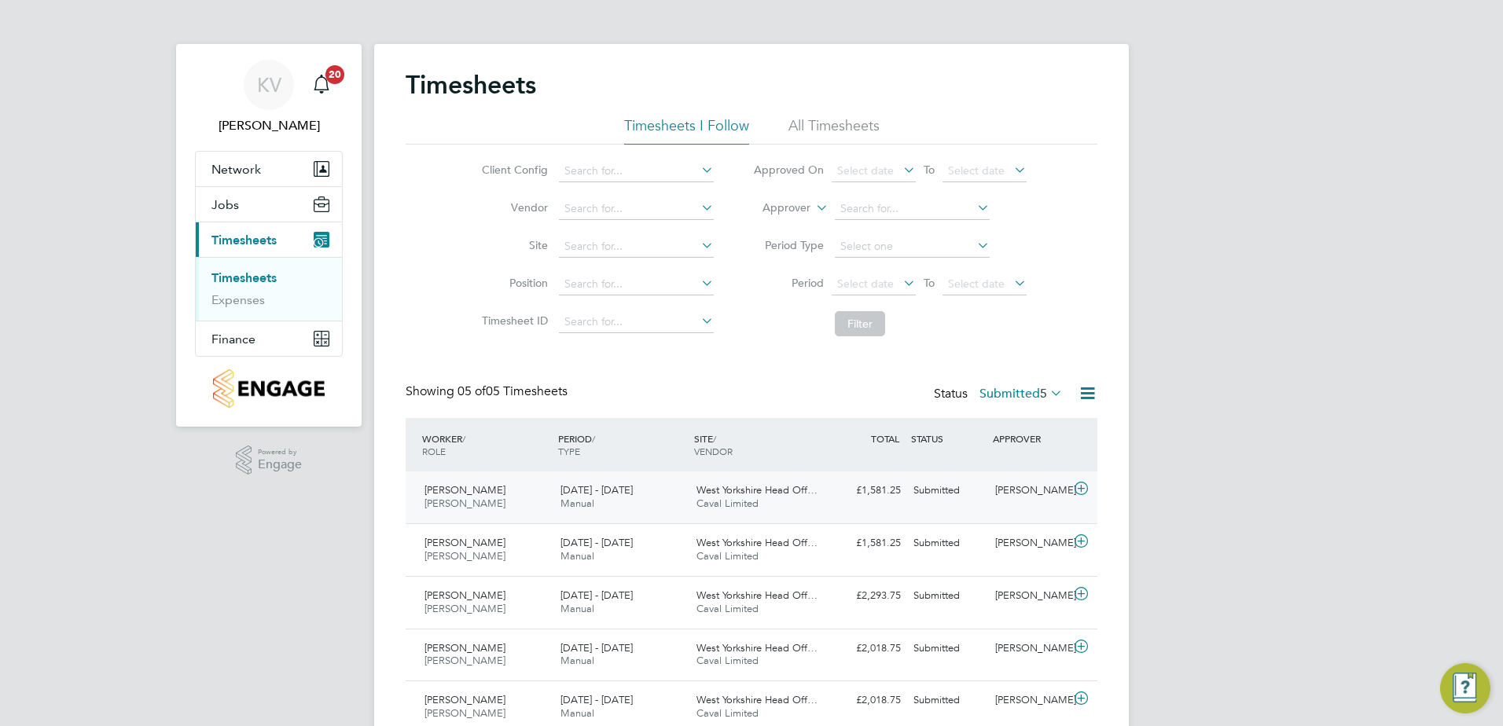
click at [527, 501] on div "David Lee Joiner 25 - 31 Aug 2025" at bounding box center [486, 497] width 136 height 39
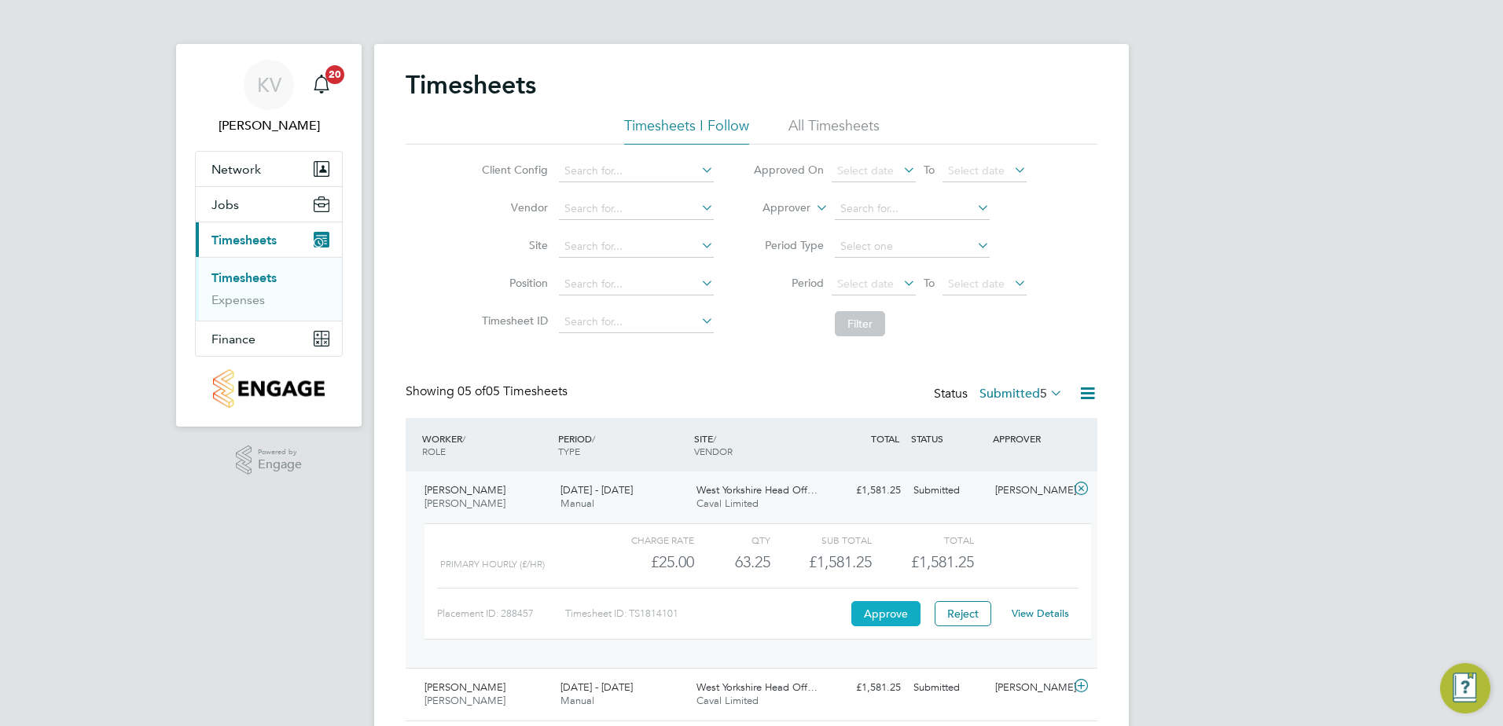
click at [891, 615] on button "Approve" at bounding box center [885, 613] width 69 height 25
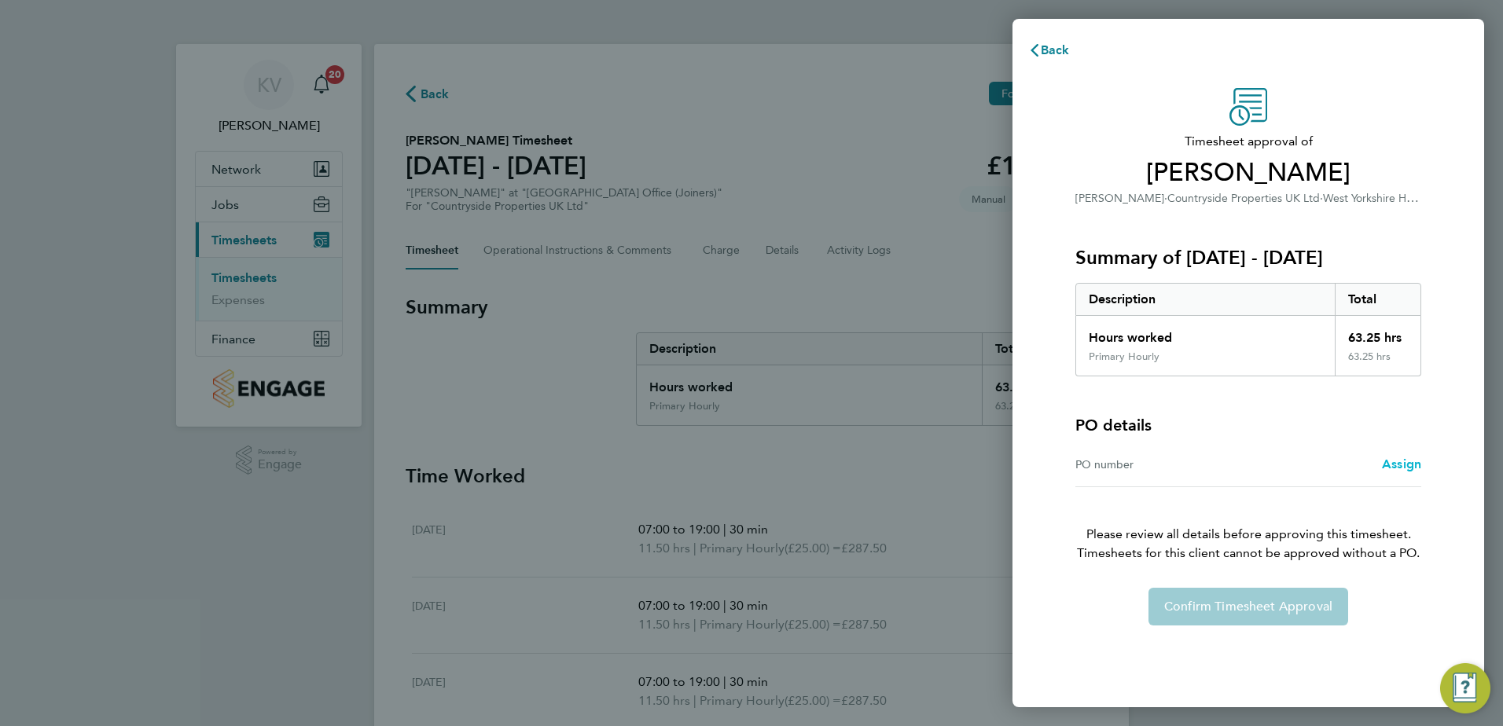
click at [1404, 462] on span "Assign" at bounding box center [1401, 464] width 39 height 15
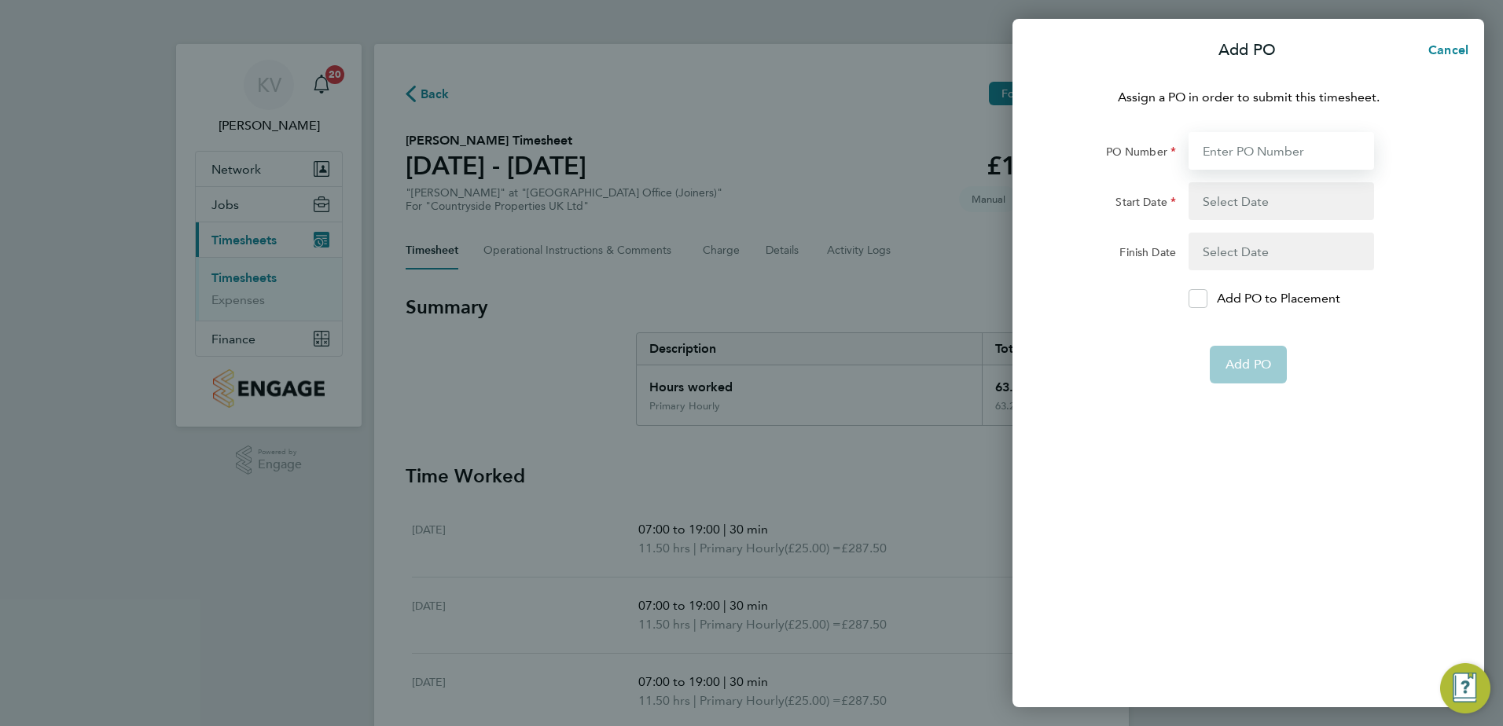
click at [1256, 152] on input "PO Number" at bounding box center [1280, 151] width 185 height 38
type input "S-YZ999/00011"
type input "[DATE]"
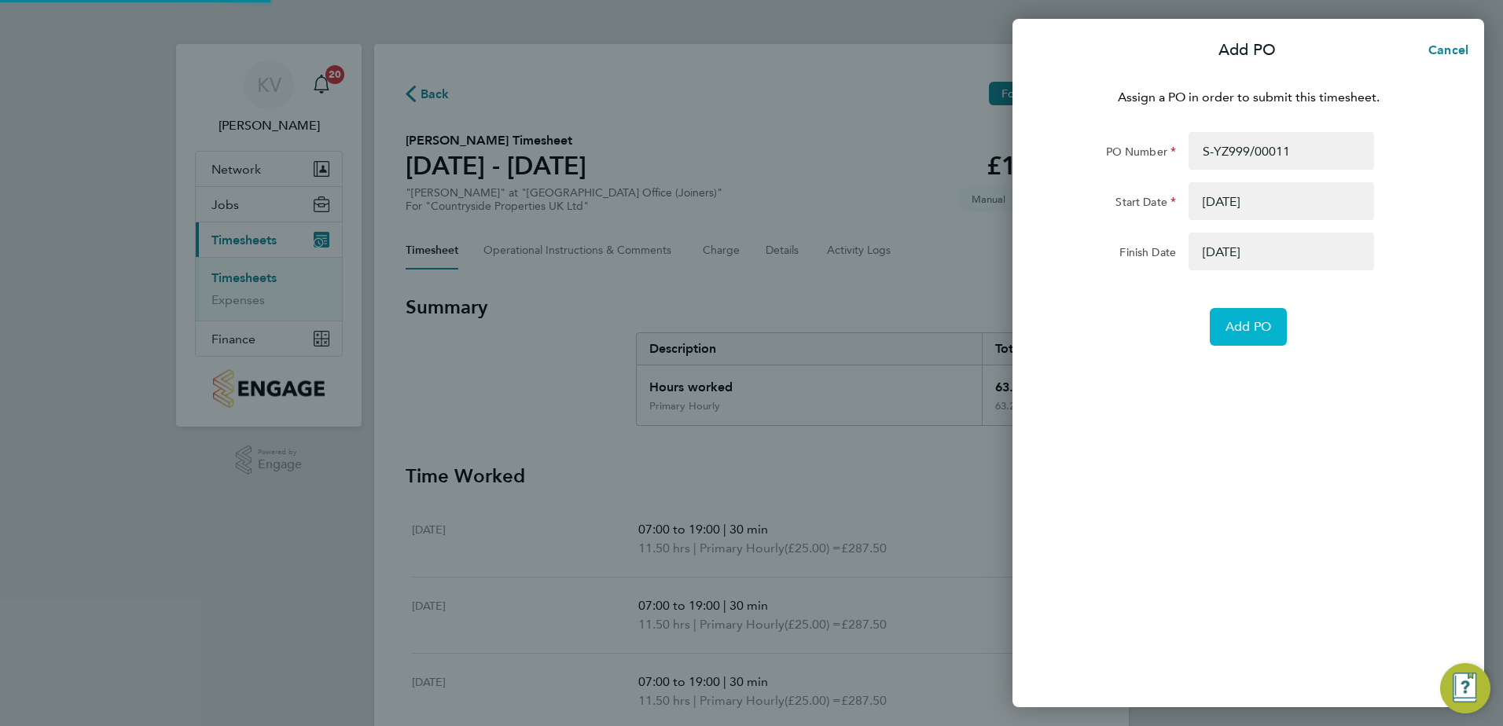
click at [1225, 325] on span "Add PO" at bounding box center [1248, 327] width 46 height 16
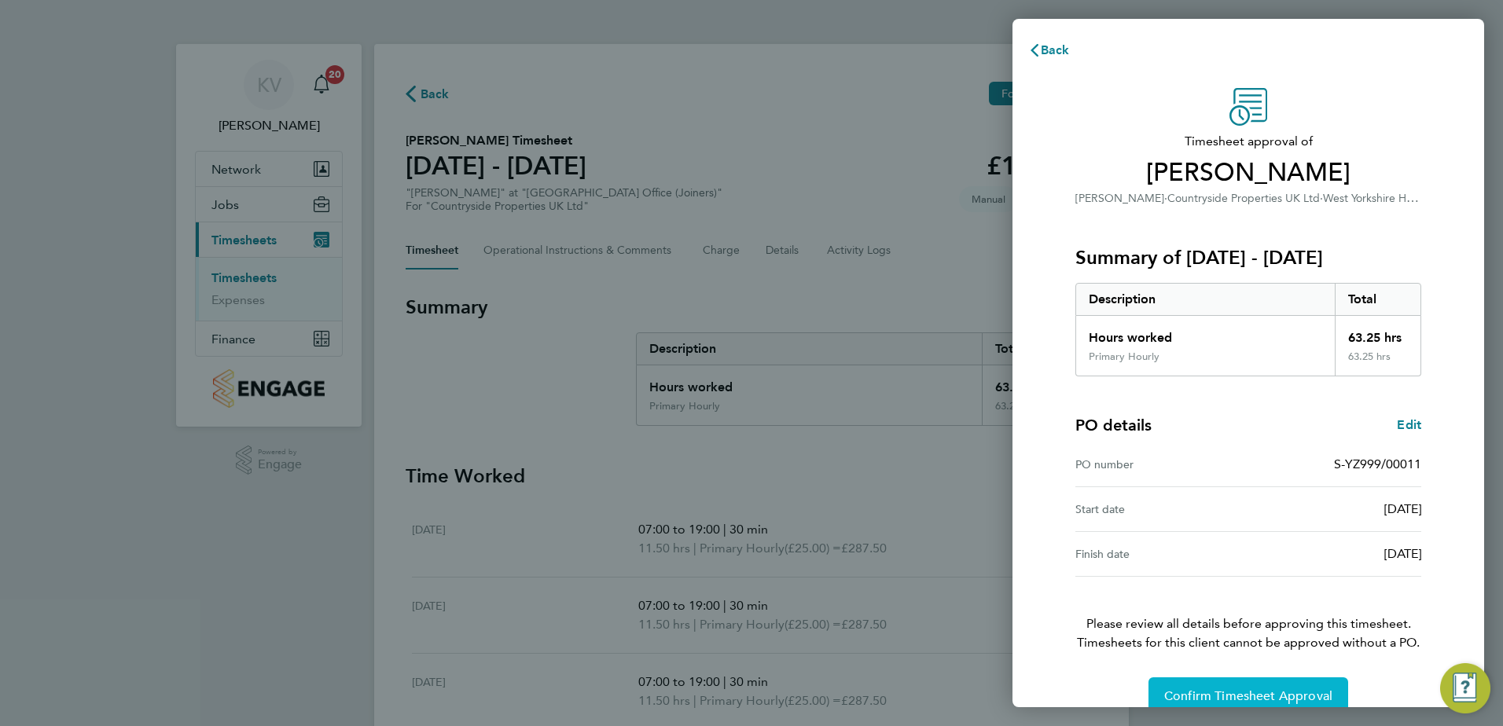
click at [1193, 686] on button "Confirm Timesheet Approval" at bounding box center [1248, 697] width 200 height 38
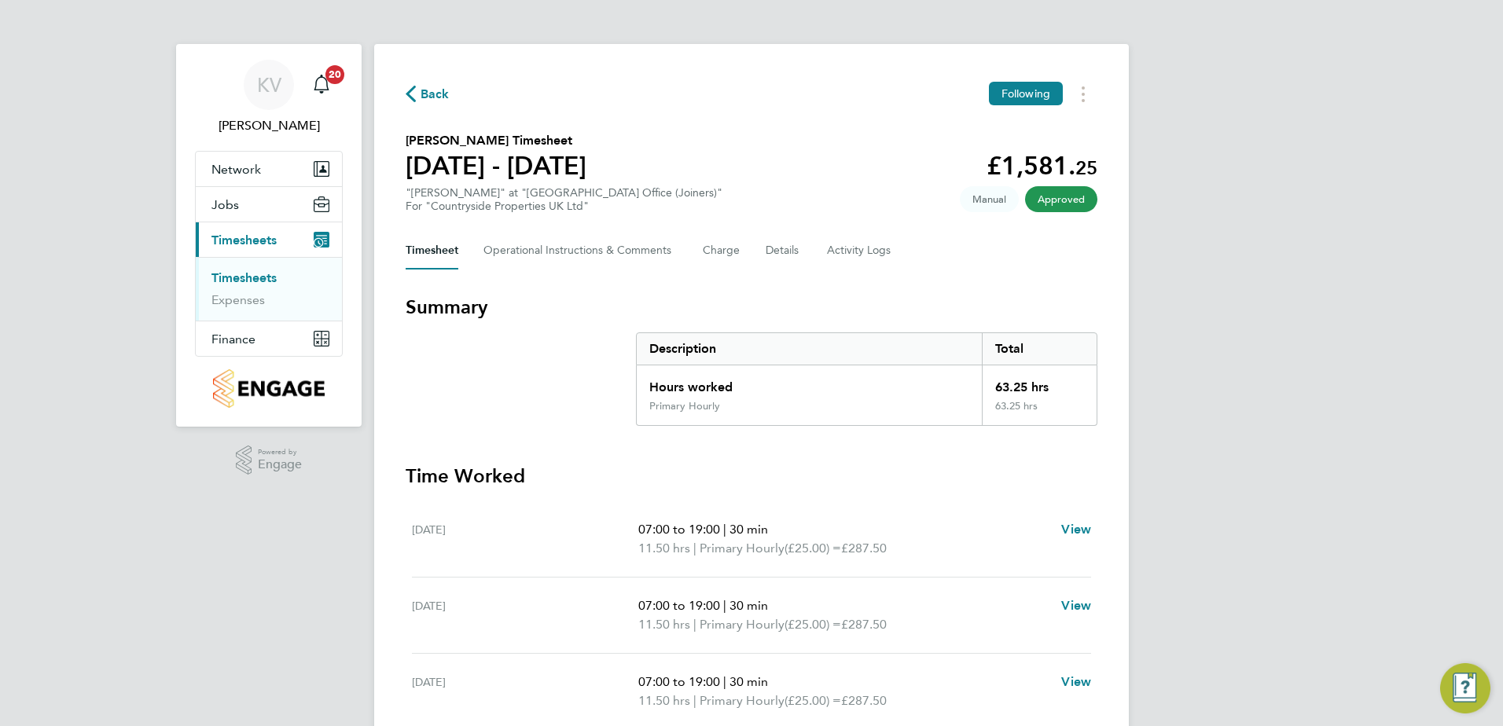
click at [438, 97] on span "Back" at bounding box center [435, 94] width 29 height 19
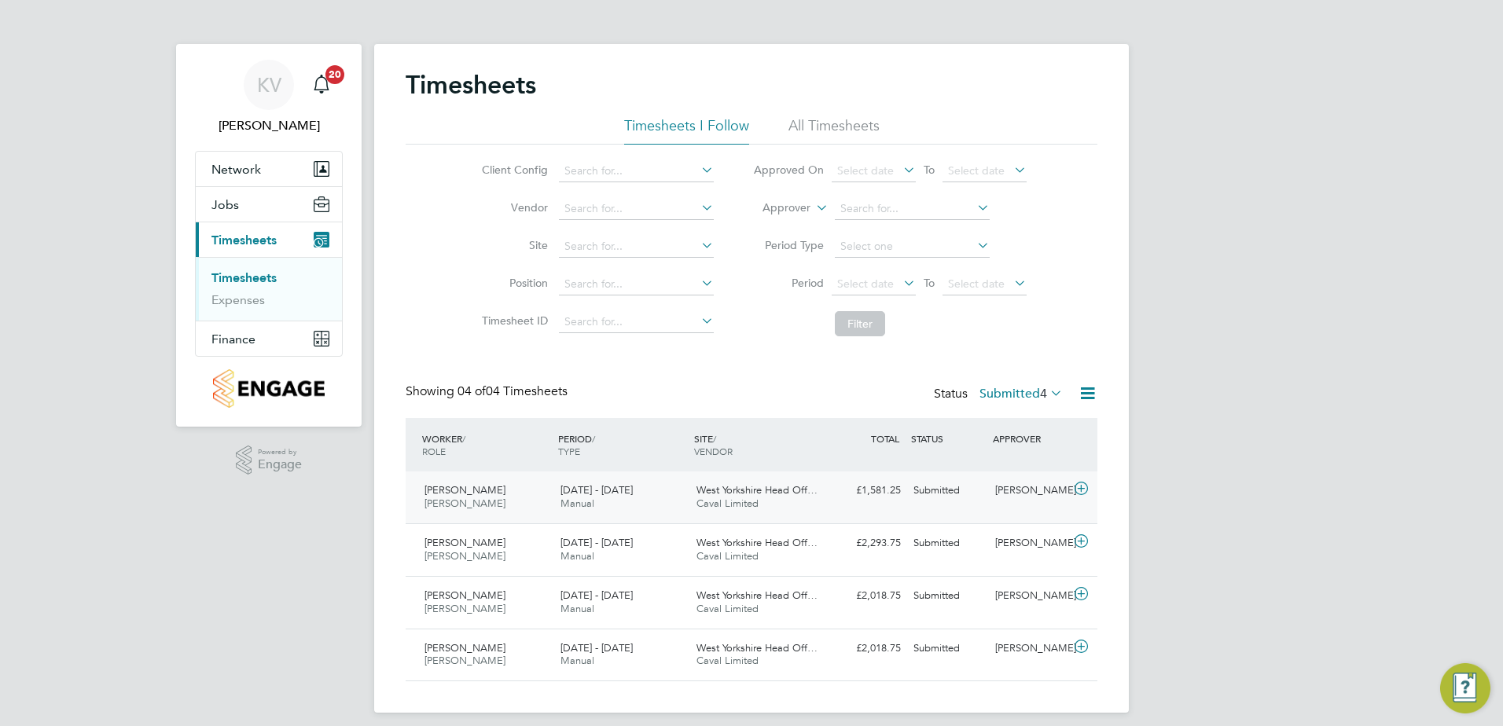
click at [545, 508] on div "David Lee Joiner 18 - 24 Aug 2025" at bounding box center [486, 497] width 136 height 39
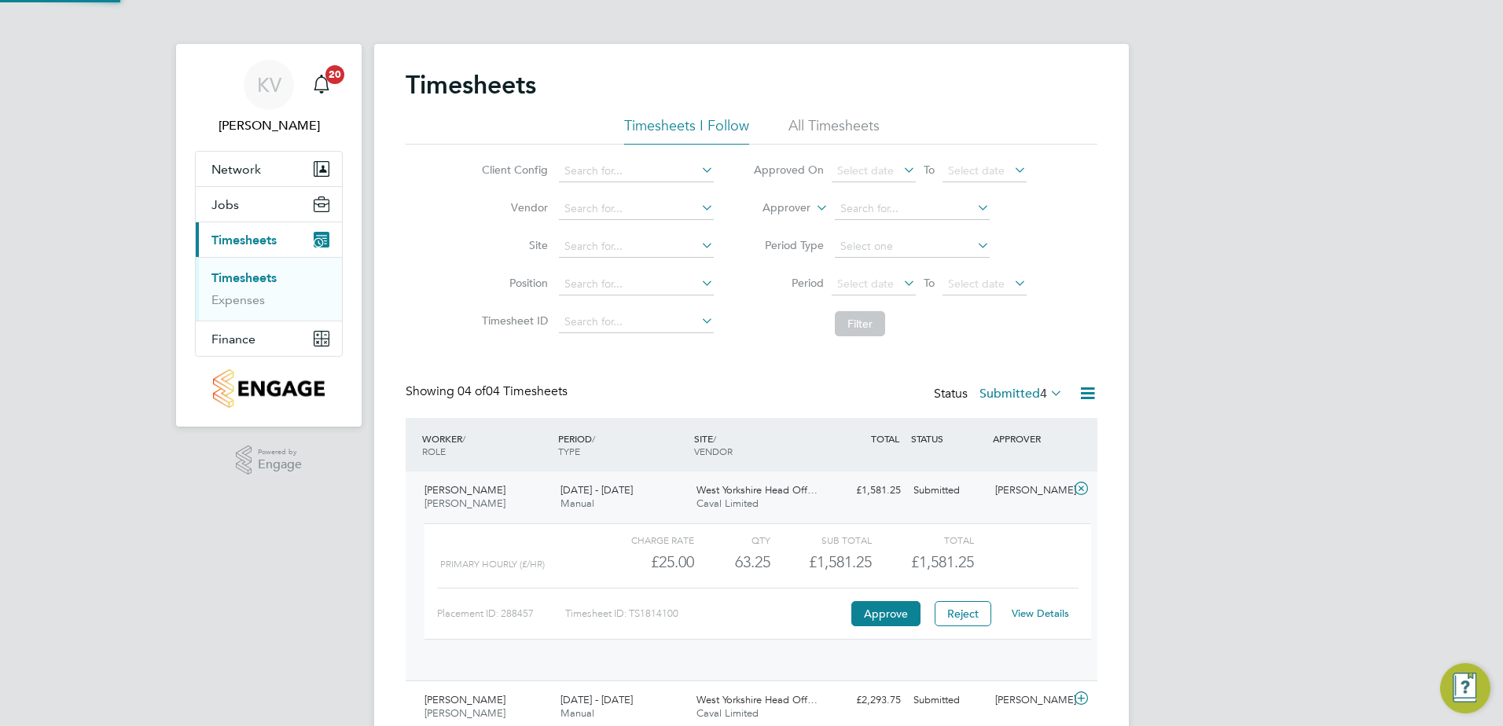
scroll to position [27, 153]
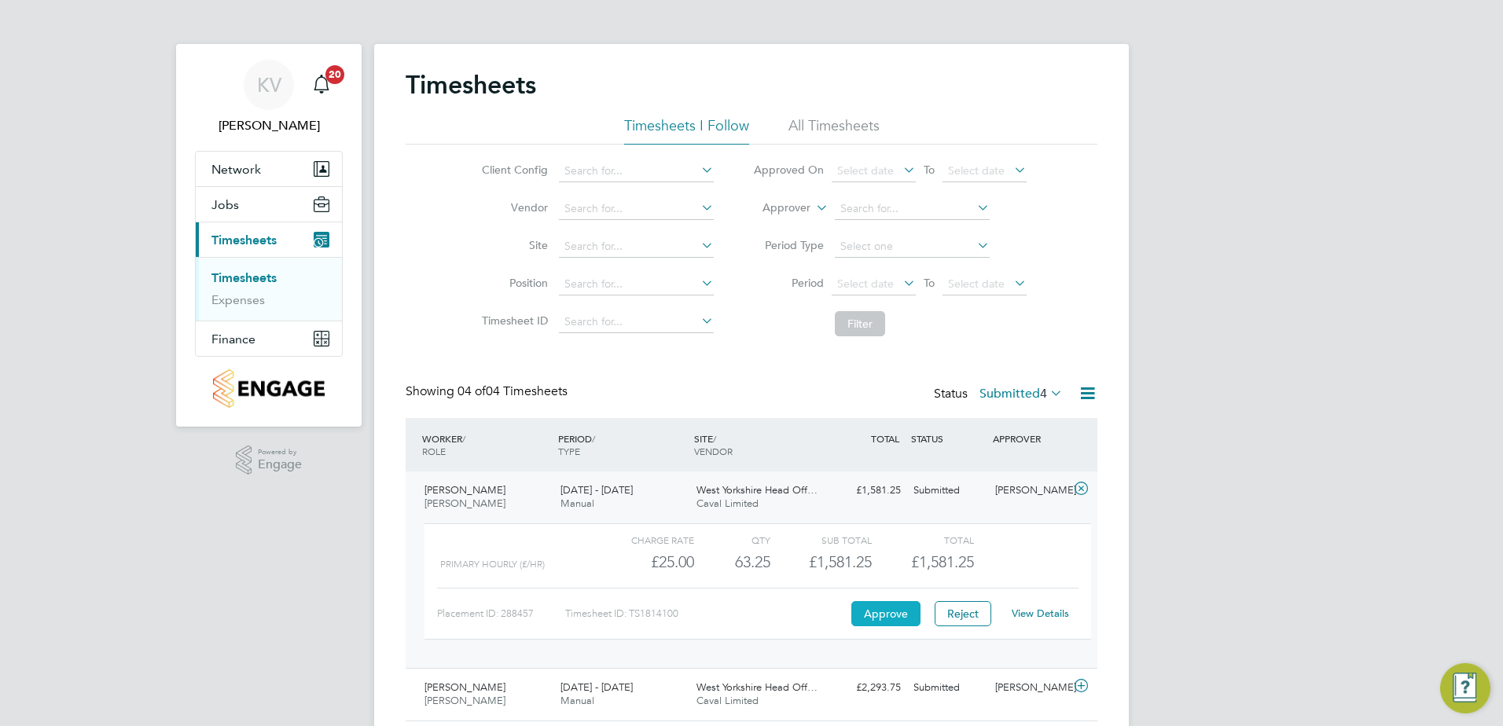
click at [883, 617] on button "Approve" at bounding box center [885, 613] width 69 height 25
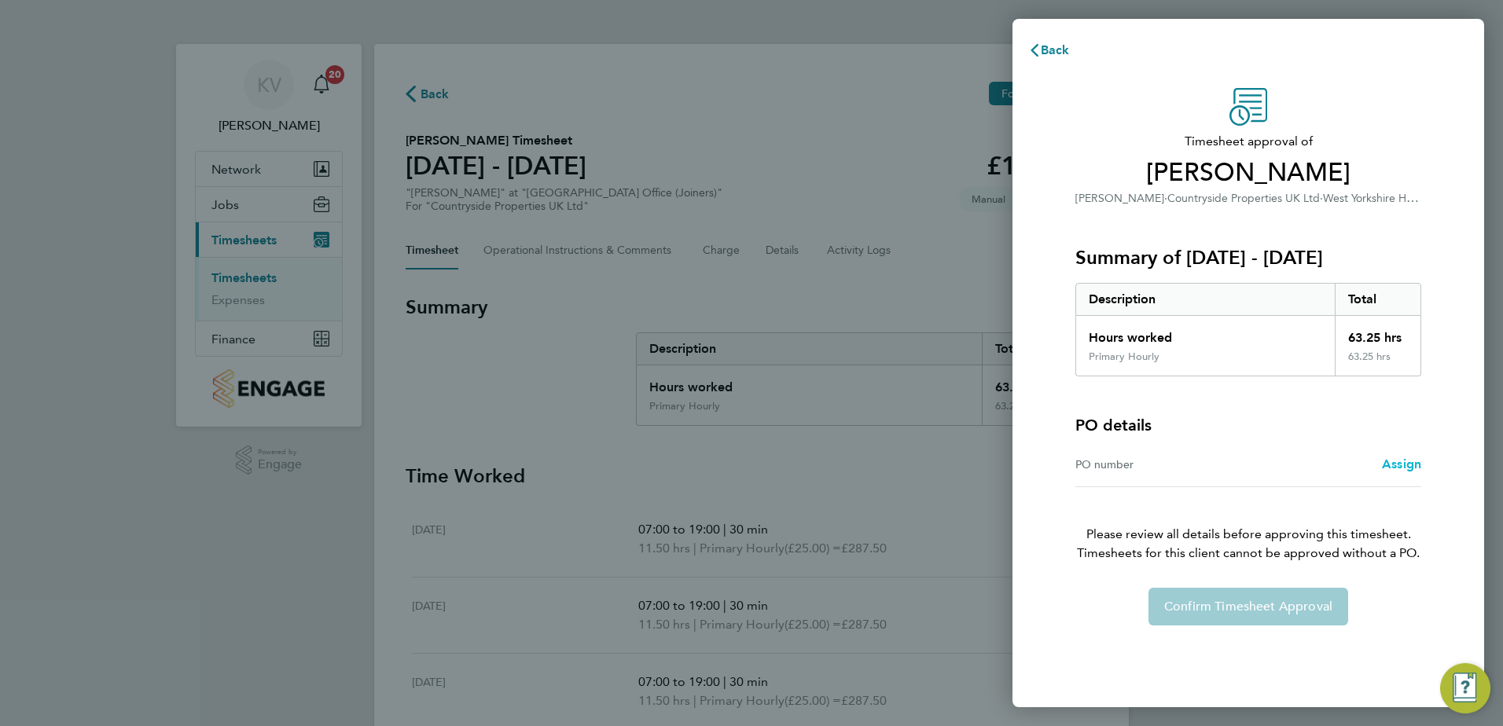
click at [1408, 469] on span "Assign" at bounding box center [1401, 464] width 39 height 15
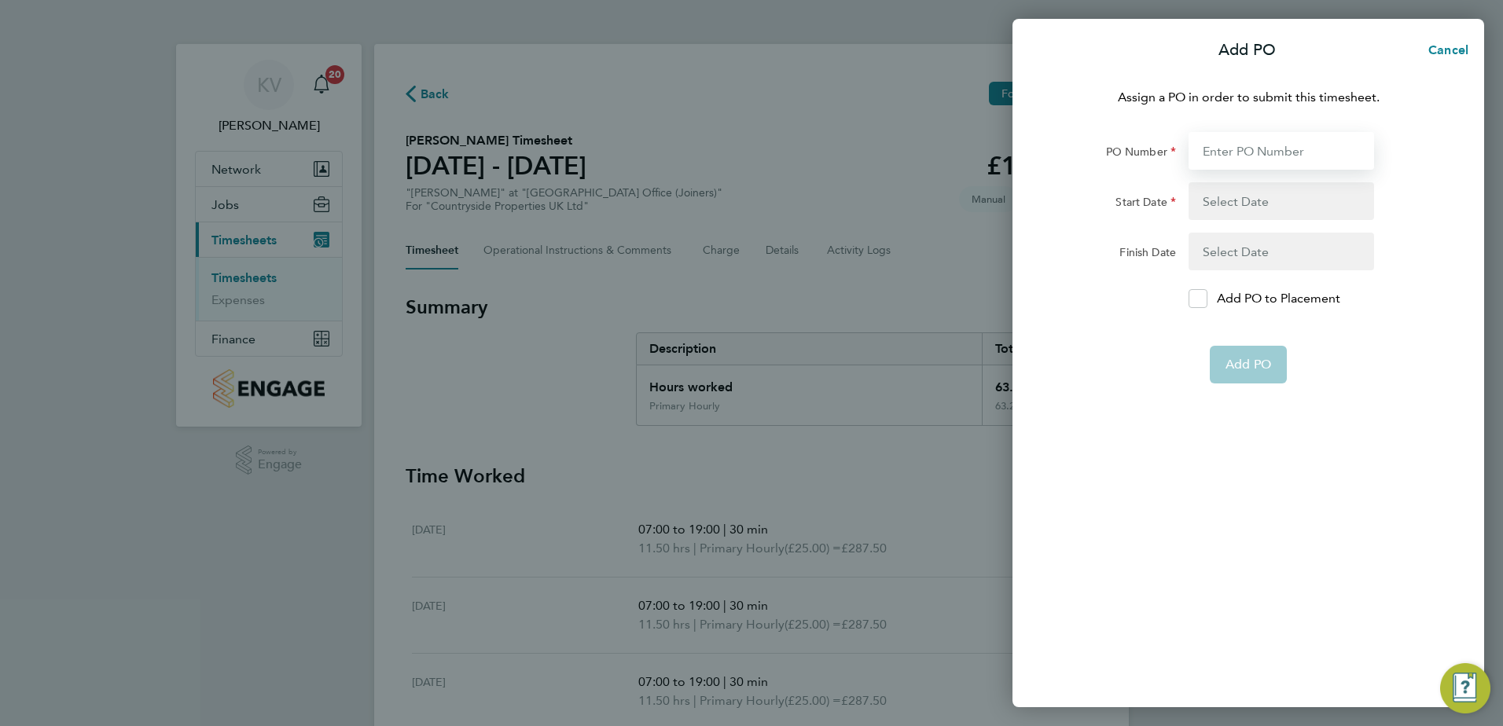
click at [1253, 156] on input "PO Number" at bounding box center [1280, 151] width 185 height 38
type input "S-YZ999/00011"
type input "12 May 25"
type input "27 Dec 26"
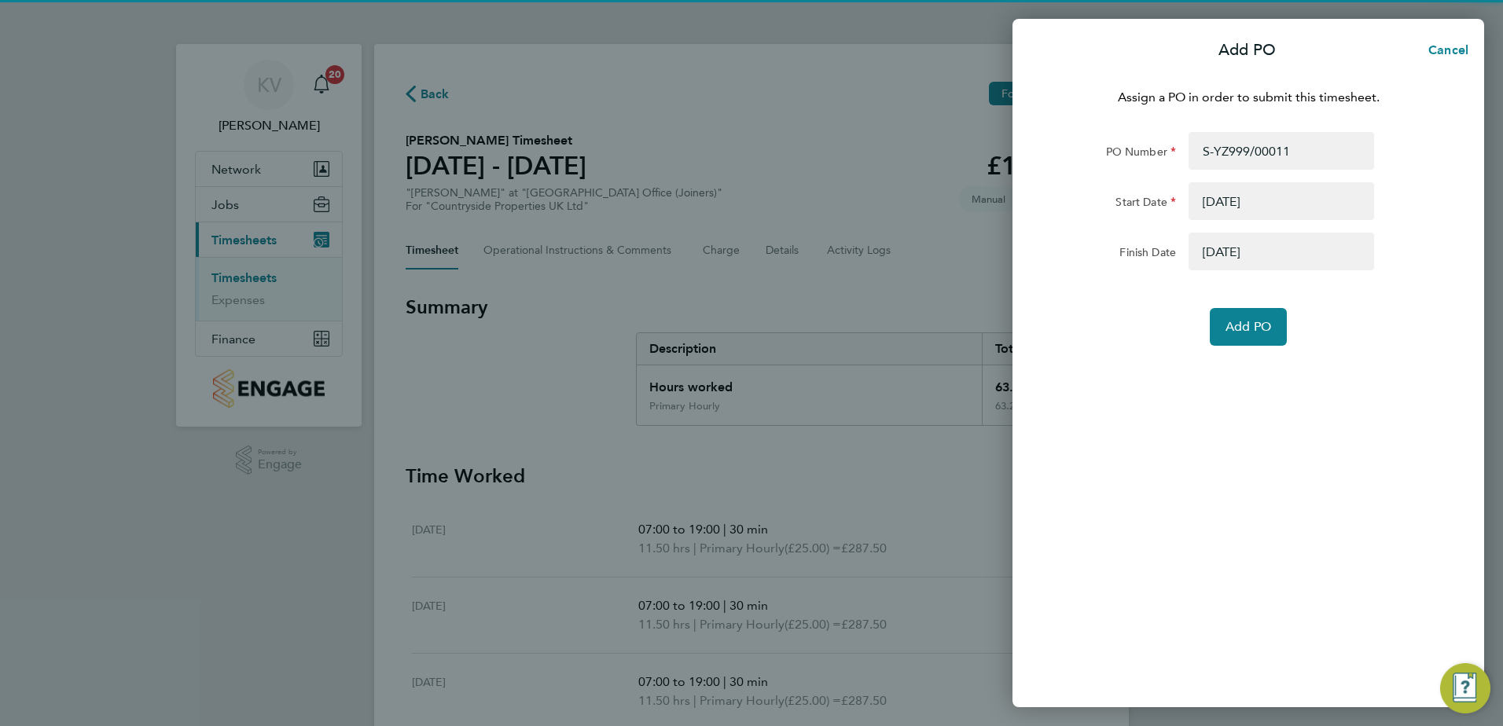
click at [1347, 346] on div "Assign a PO in order to submit this timesheet. PO Number S-YZ999/00011 Start Da…" at bounding box center [1248, 388] width 472 height 638
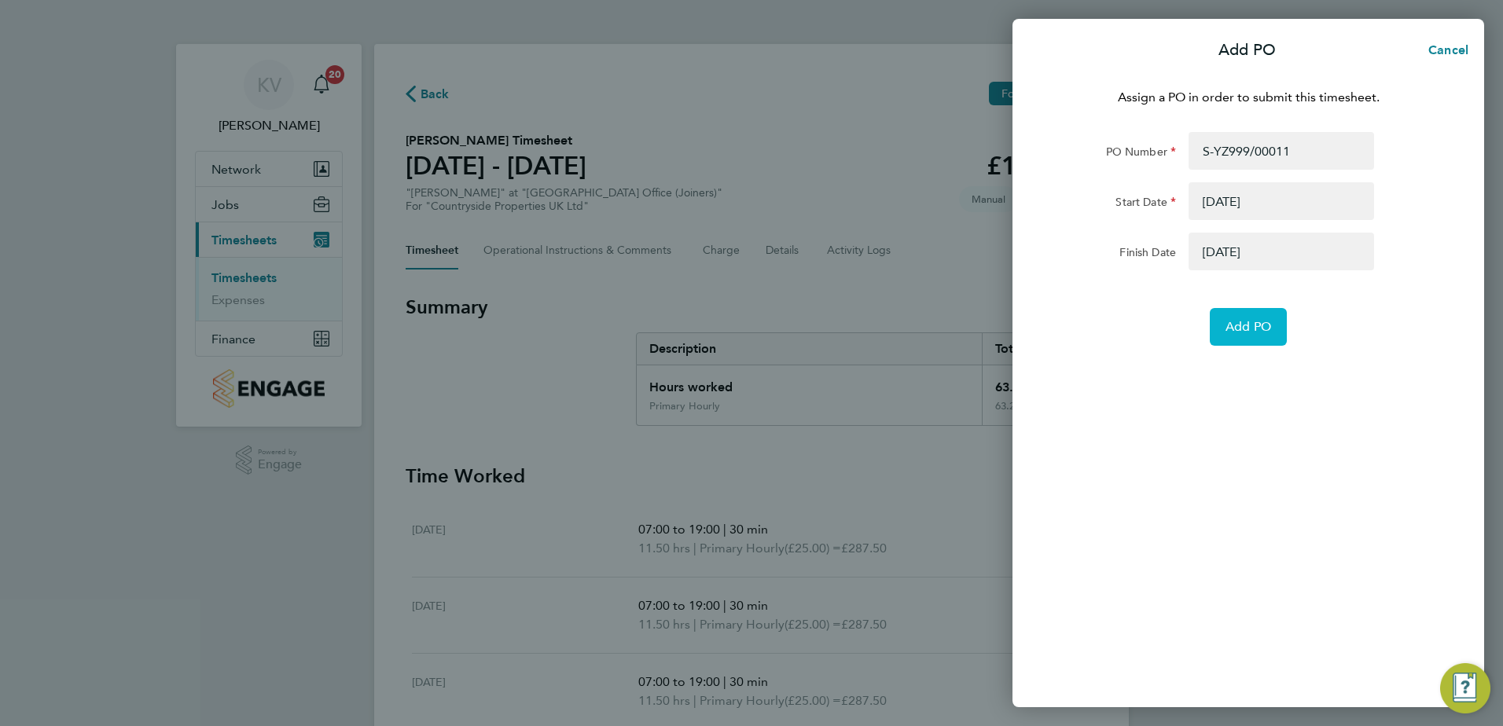
click at [1258, 331] on span "Add PO" at bounding box center [1248, 327] width 46 height 16
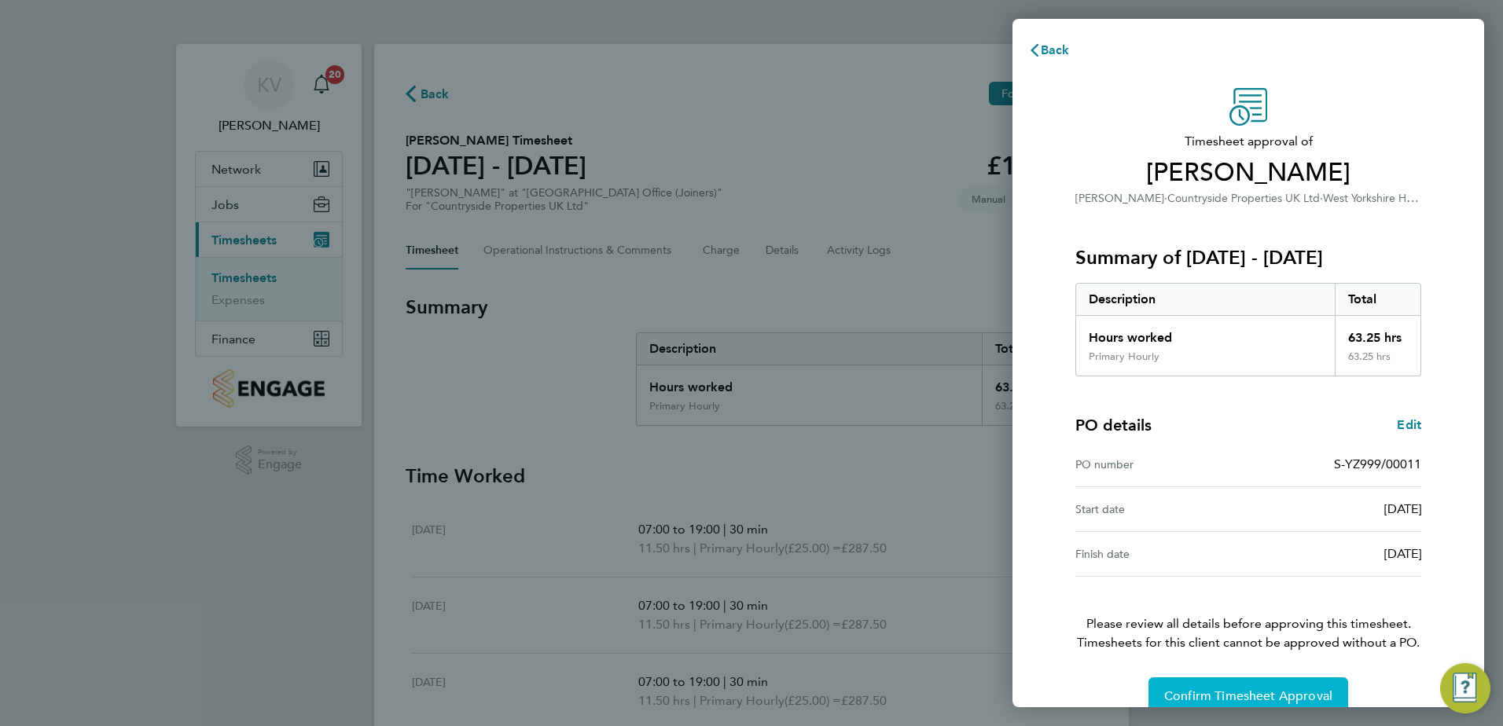
click at [1245, 694] on span "Confirm Timesheet Approval" at bounding box center [1248, 697] width 168 height 16
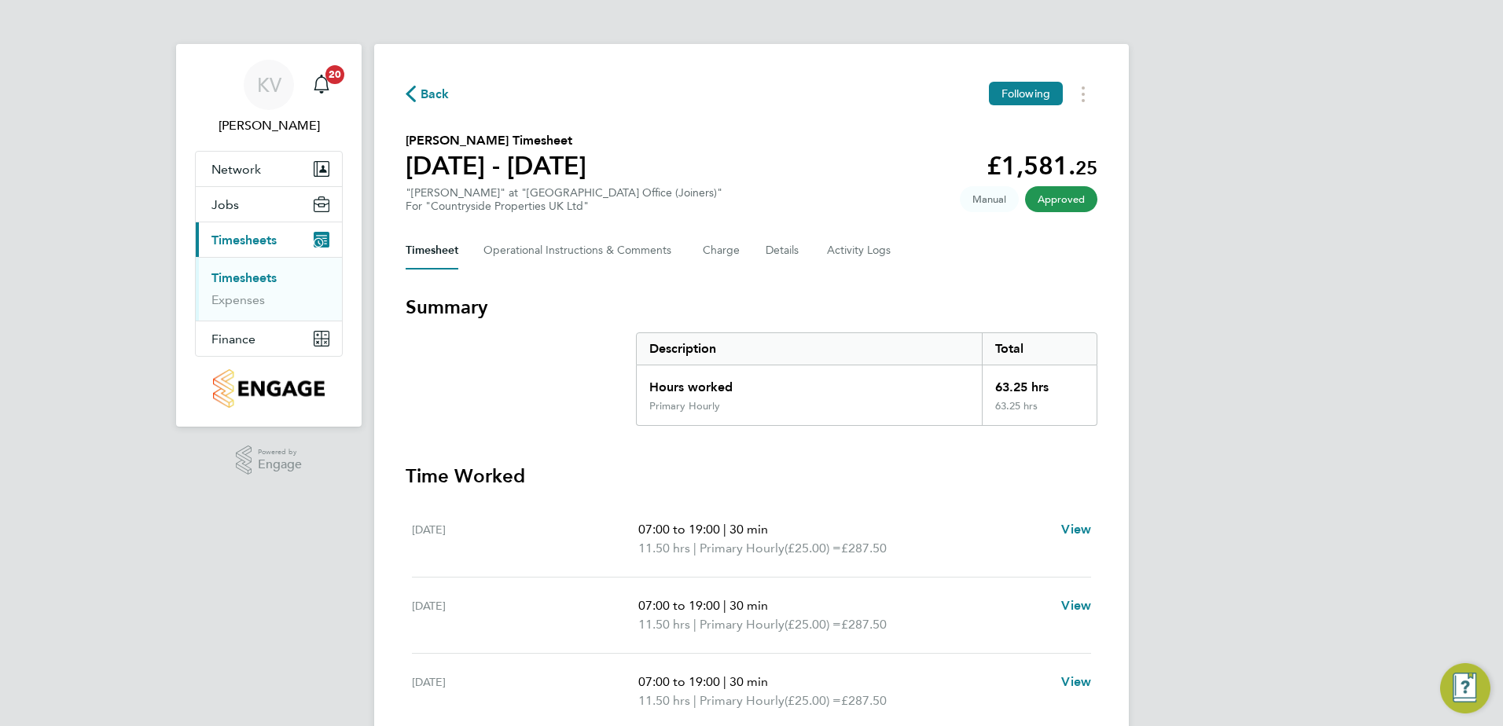
click at [433, 90] on span "Back" at bounding box center [435, 94] width 29 height 19
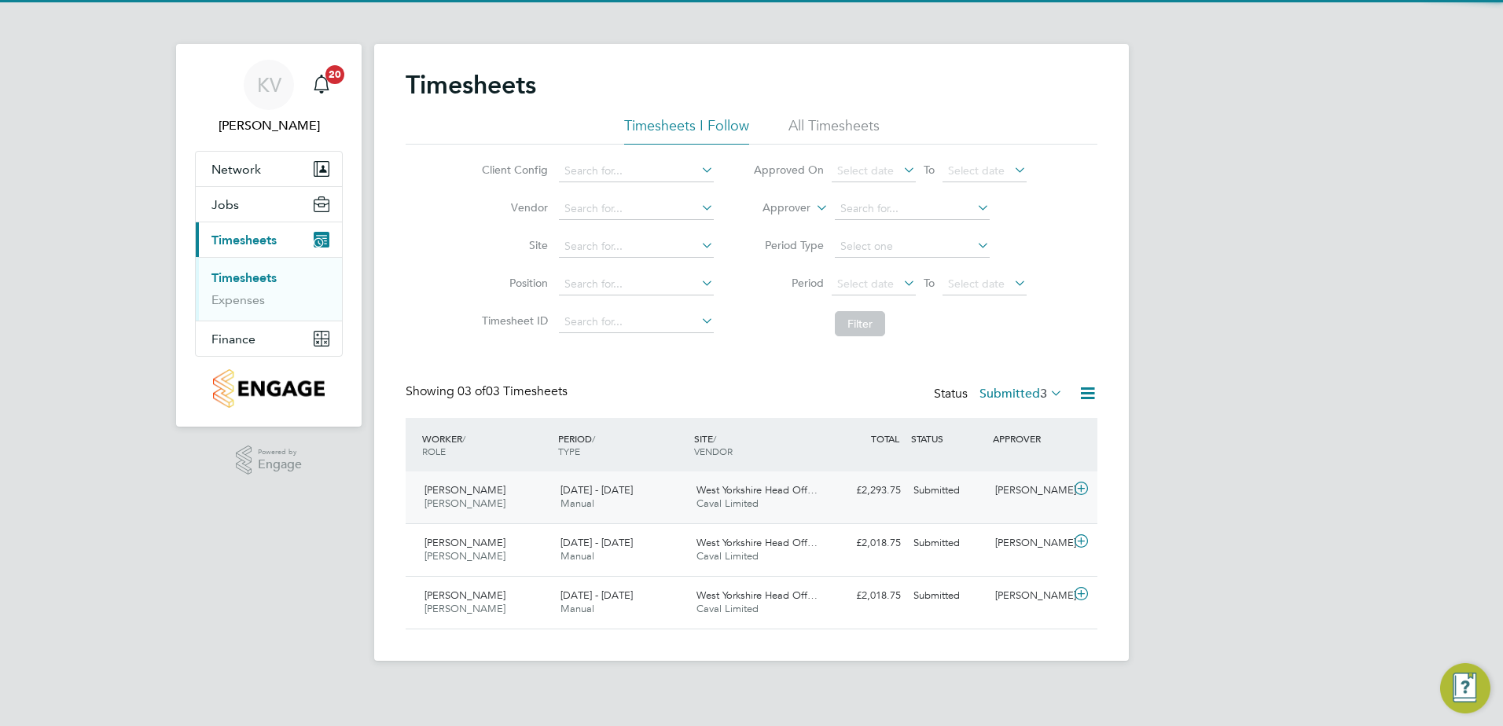
click at [795, 489] on span "West Yorkshire Head Off…" at bounding box center [756, 489] width 121 height 13
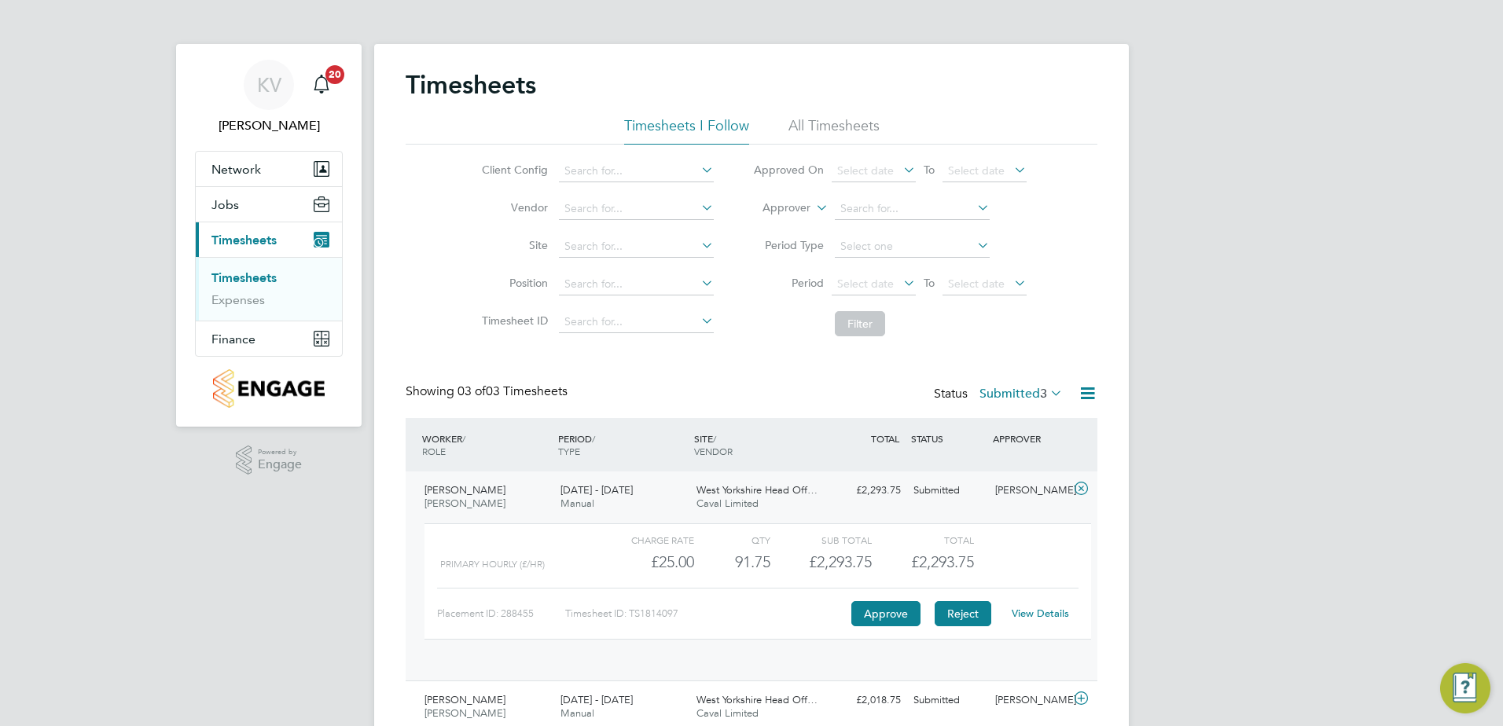
scroll to position [27, 153]
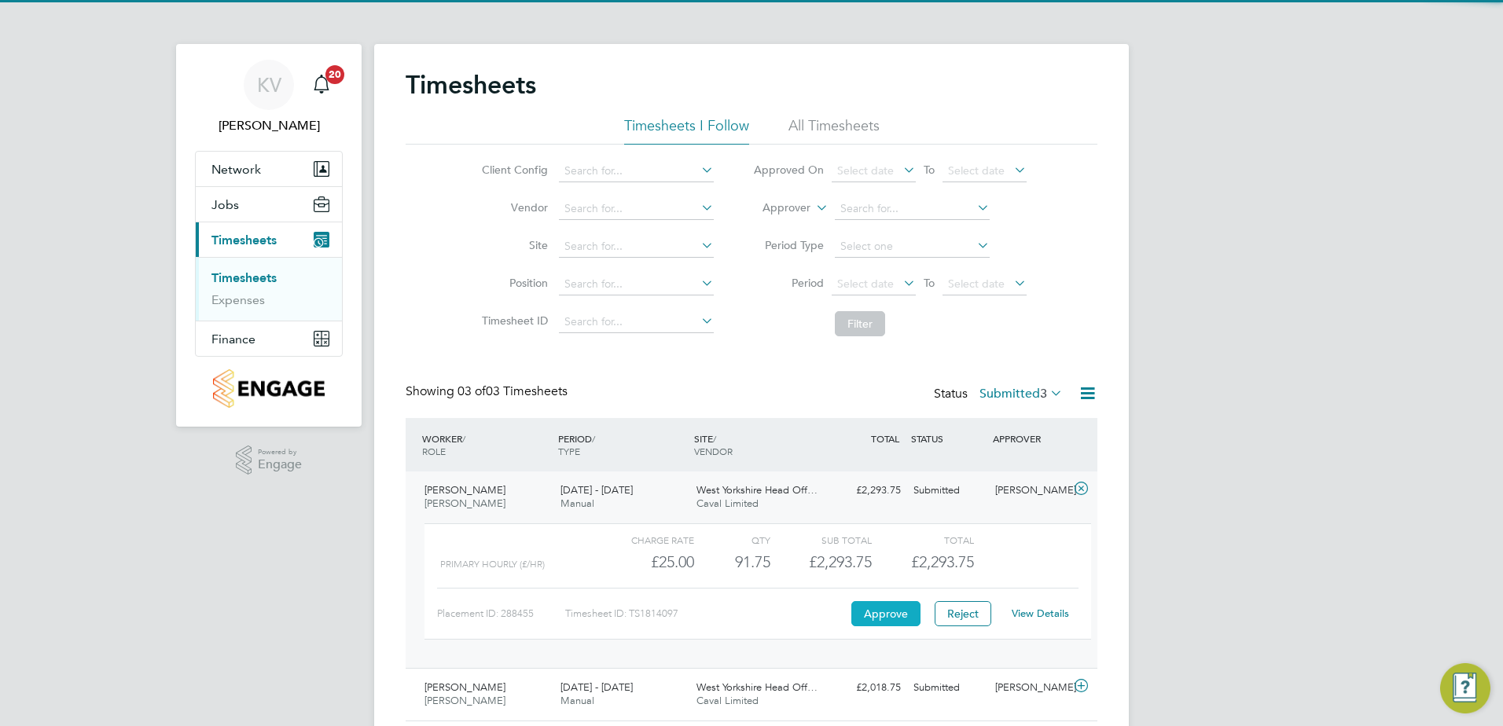
click at [891, 616] on button "Approve" at bounding box center [885, 613] width 69 height 25
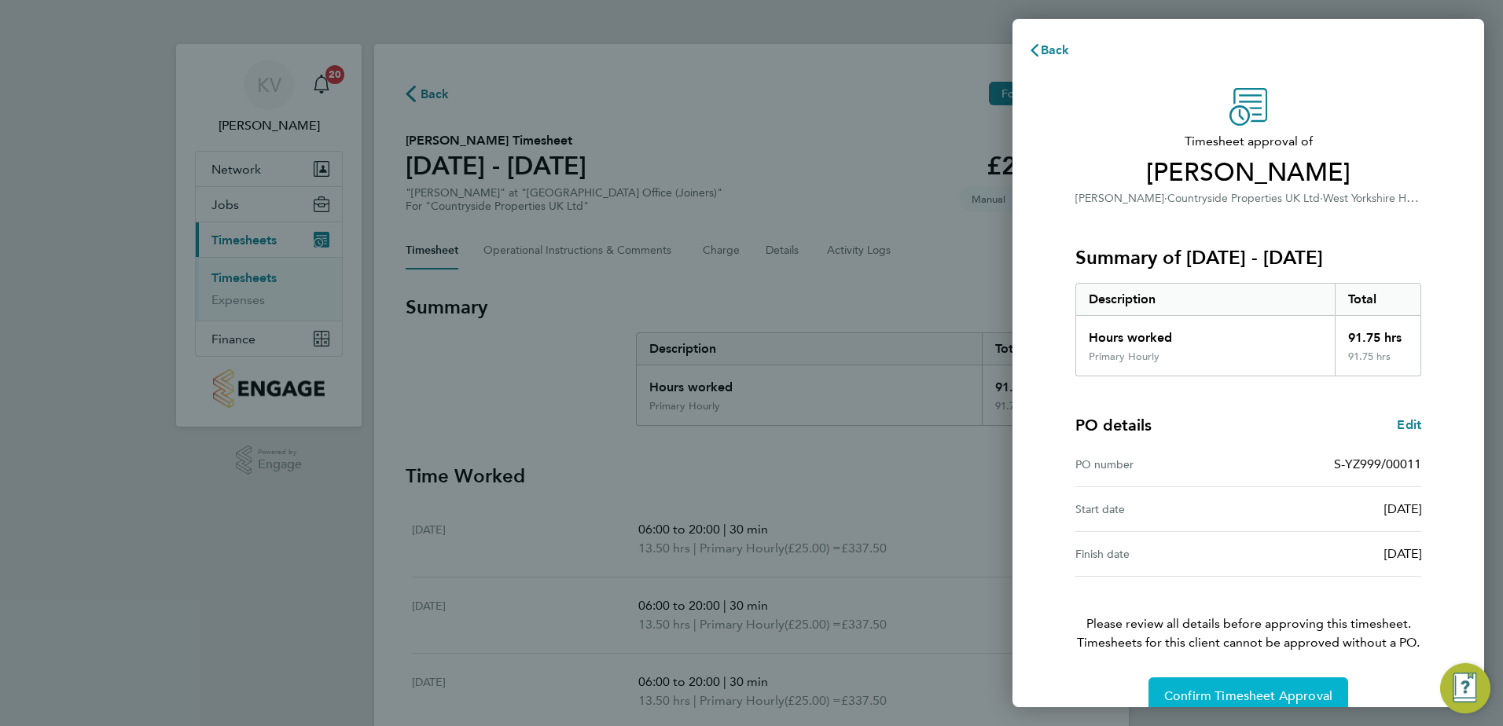
click at [1215, 686] on button "Confirm Timesheet Approval" at bounding box center [1248, 697] width 200 height 38
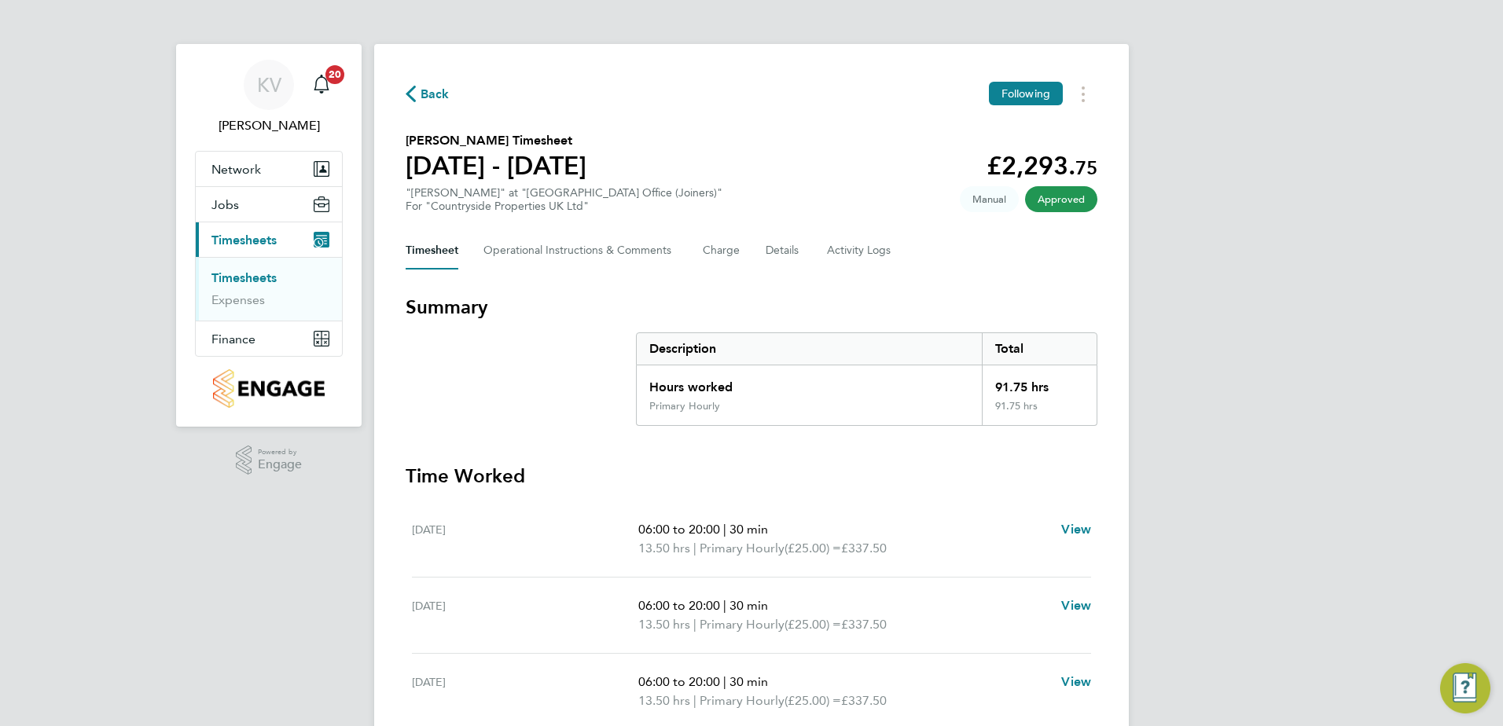
click at [443, 97] on span "Back" at bounding box center [435, 94] width 29 height 19
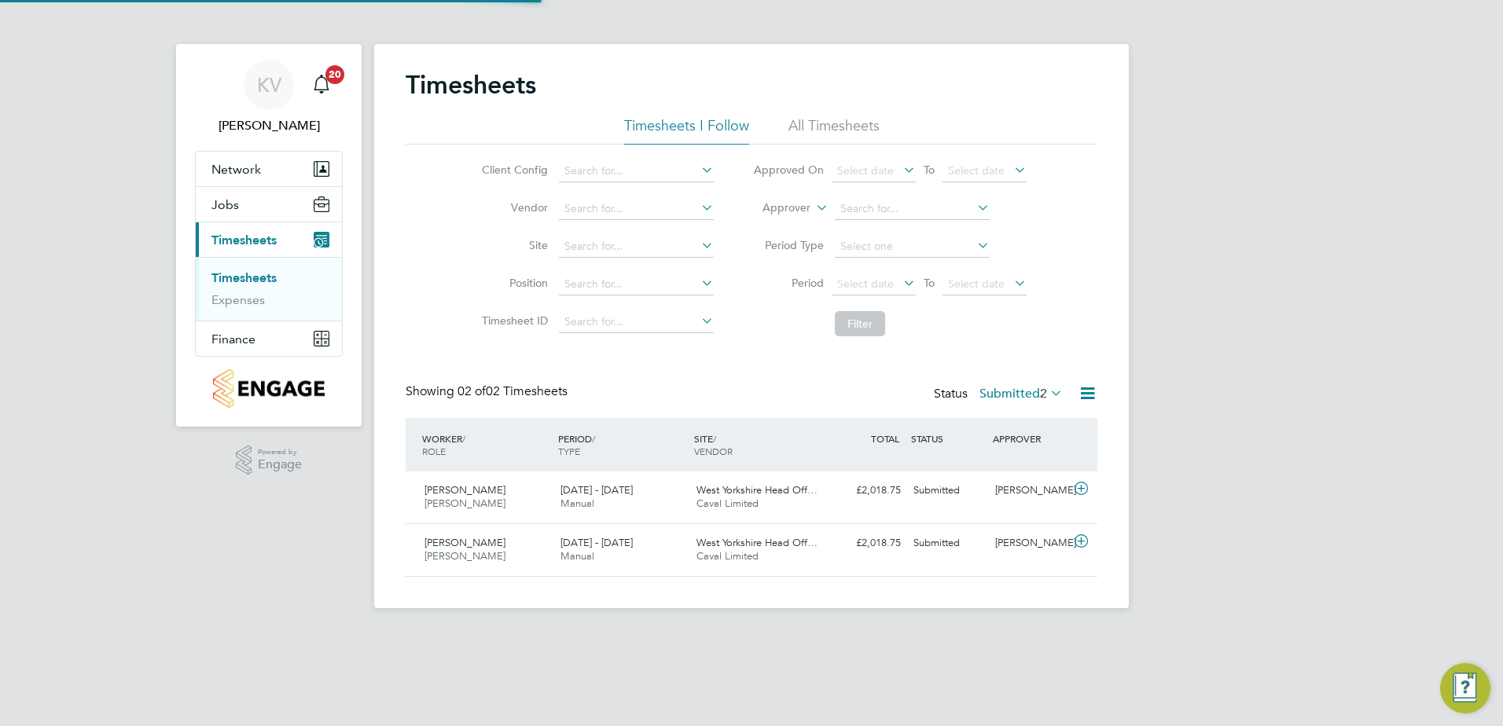
scroll to position [40, 137]
click at [740, 506] on span "Caval Limited" at bounding box center [727, 503] width 62 height 13
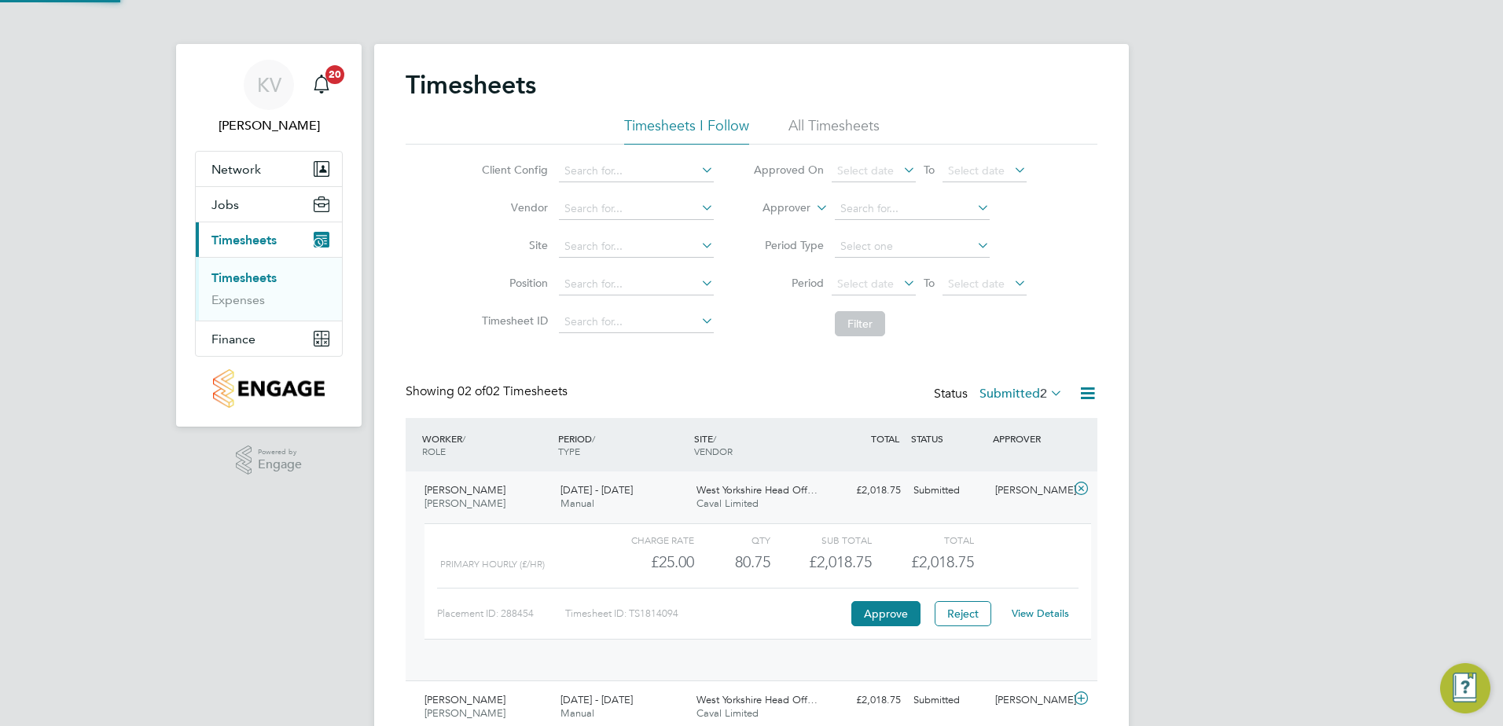
scroll to position [27, 153]
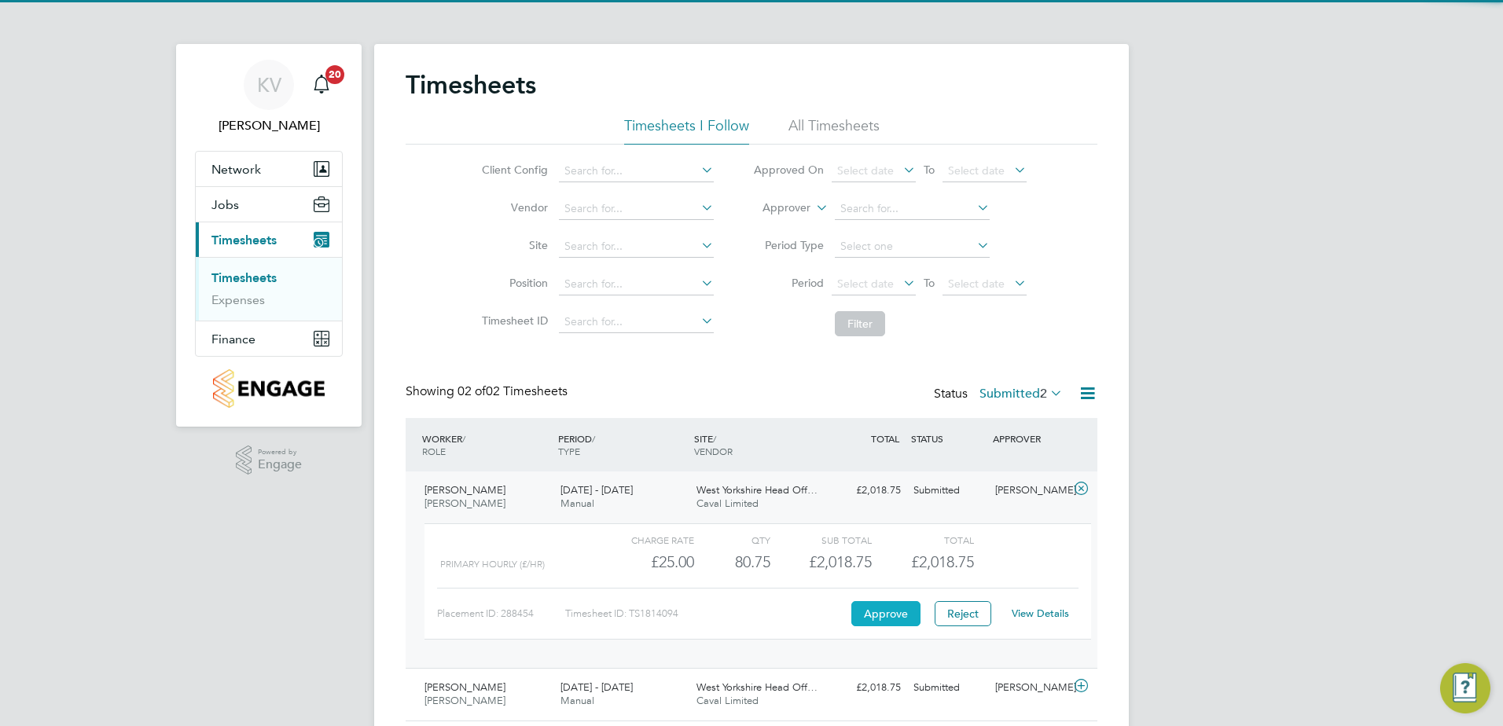
click at [888, 617] on button "Approve" at bounding box center [885, 613] width 69 height 25
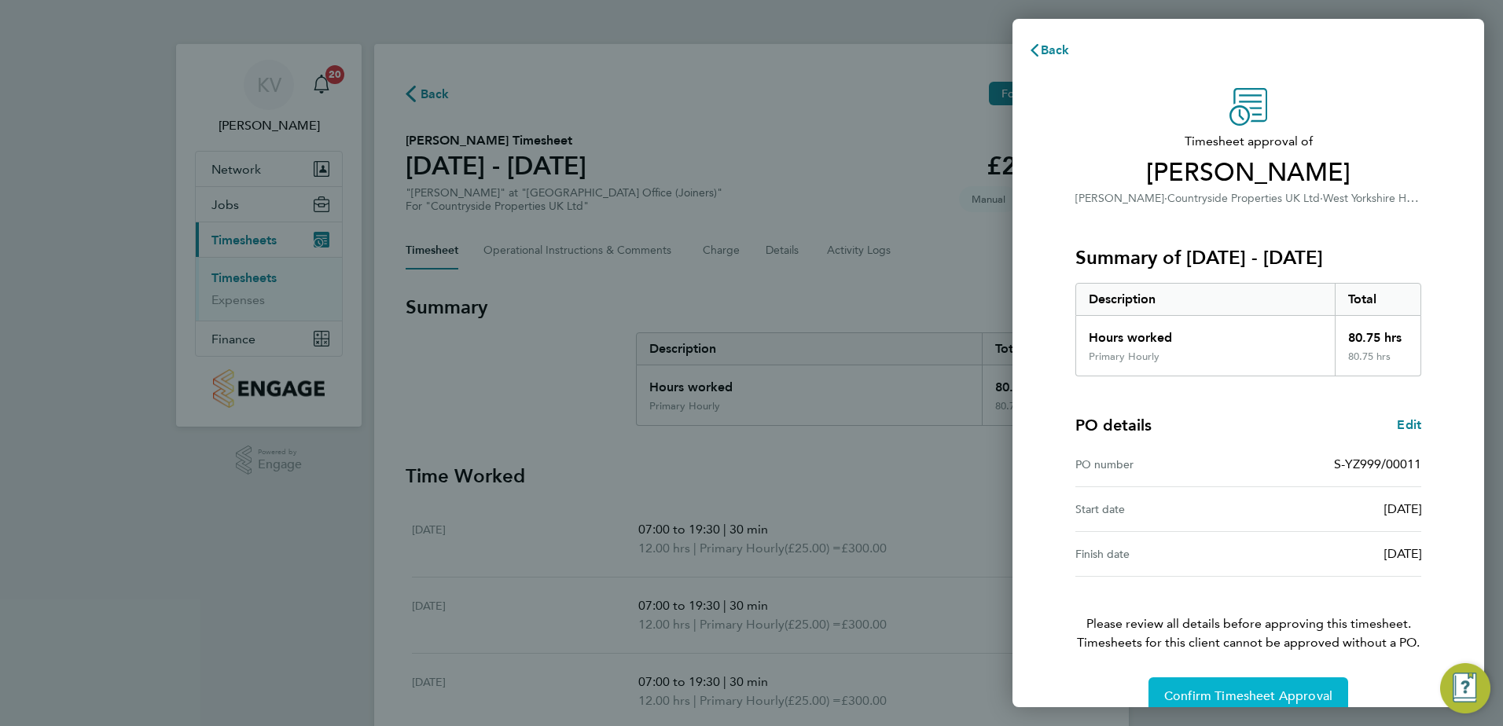
click at [1269, 692] on span "Confirm Timesheet Approval" at bounding box center [1248, 697] width 168 height 16
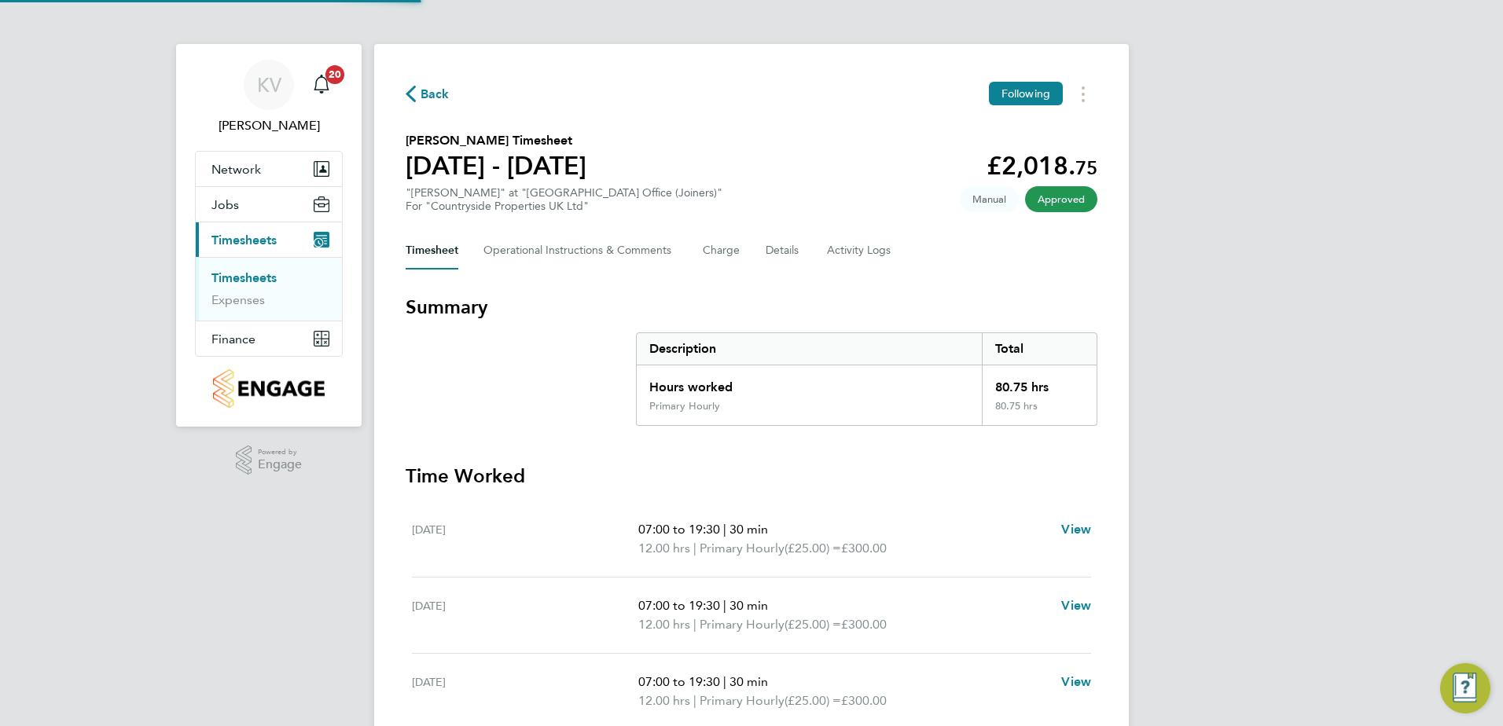
click at [428, 99] on span "Back" at bounding box center [435, 94] width 29 height 19
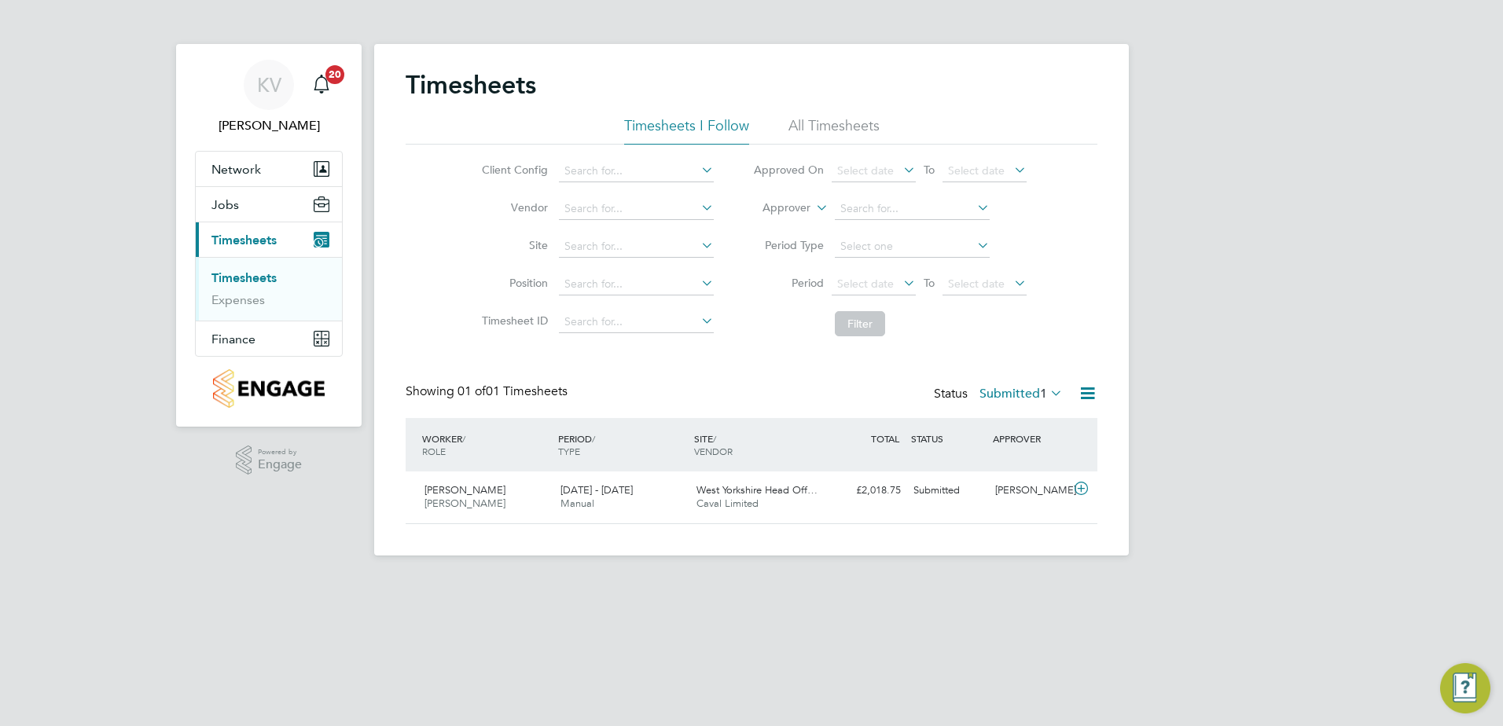
scroll to position [40, 137]
click at [652, 501] on div "[DATE] - [DATE] Manual" at bounding box center [622, 497] width 136 height 39
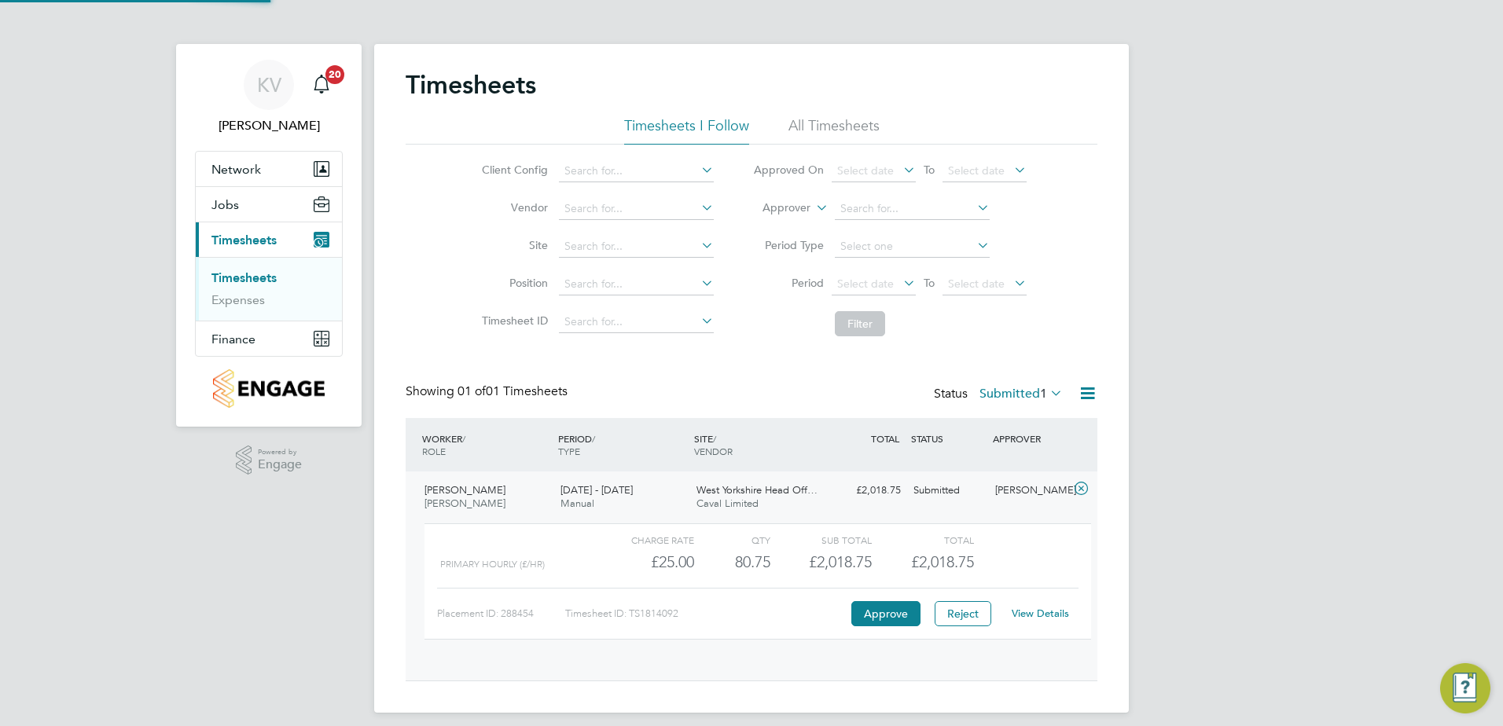
scroll to position [27, 153]
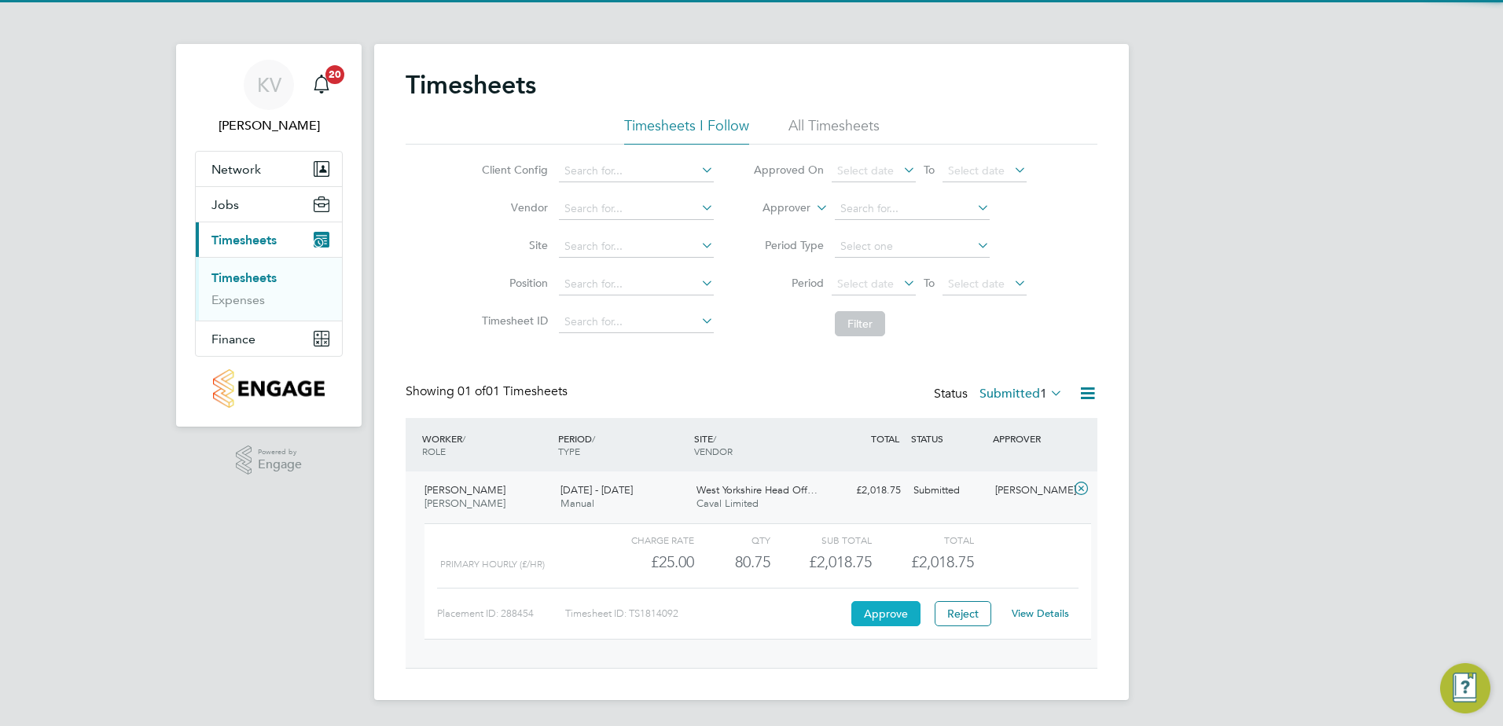
click at [884, 612] on button "Approve" at bounding box center [885, 613] width 69 height 25
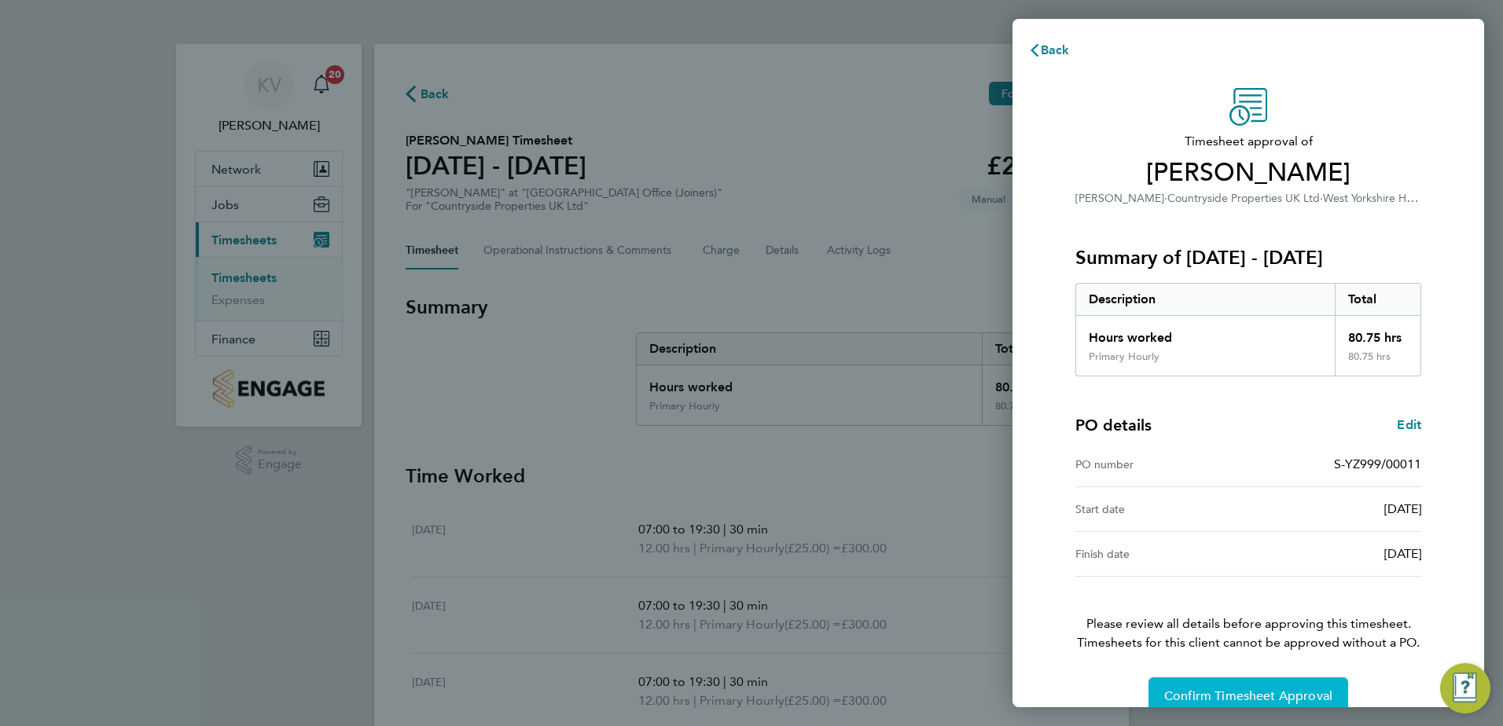
click at [1212, 700] on span "Confirm Timesheet Approval" at bounding box center [1248, 697] width 168 height 16
